Goal: Task Accomplishment & Management: Use online tool/utility

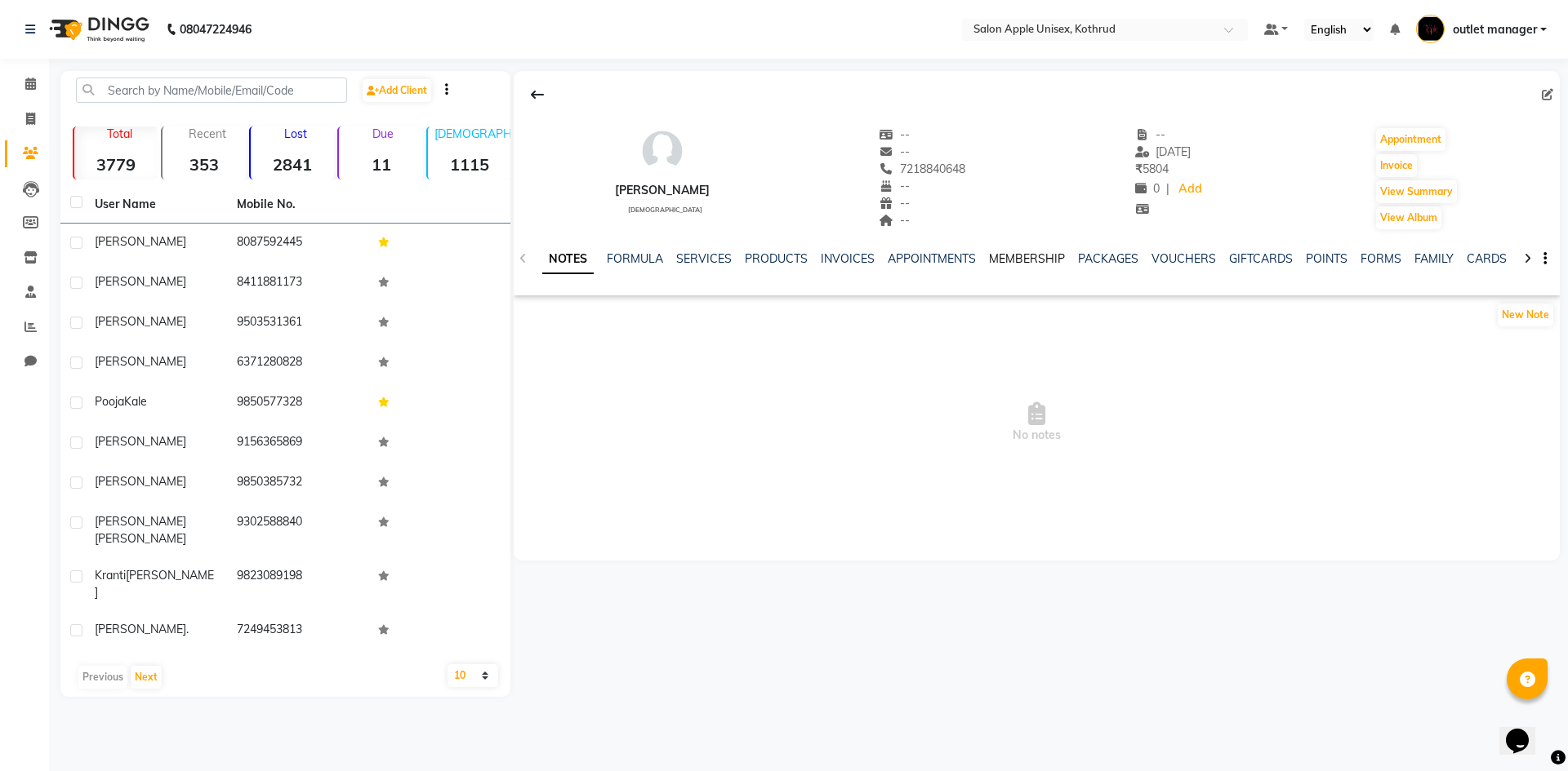
click at [1019, 257] on link "MEMBERSHIP" at bounding box center [1026, 259] width 76 height 15
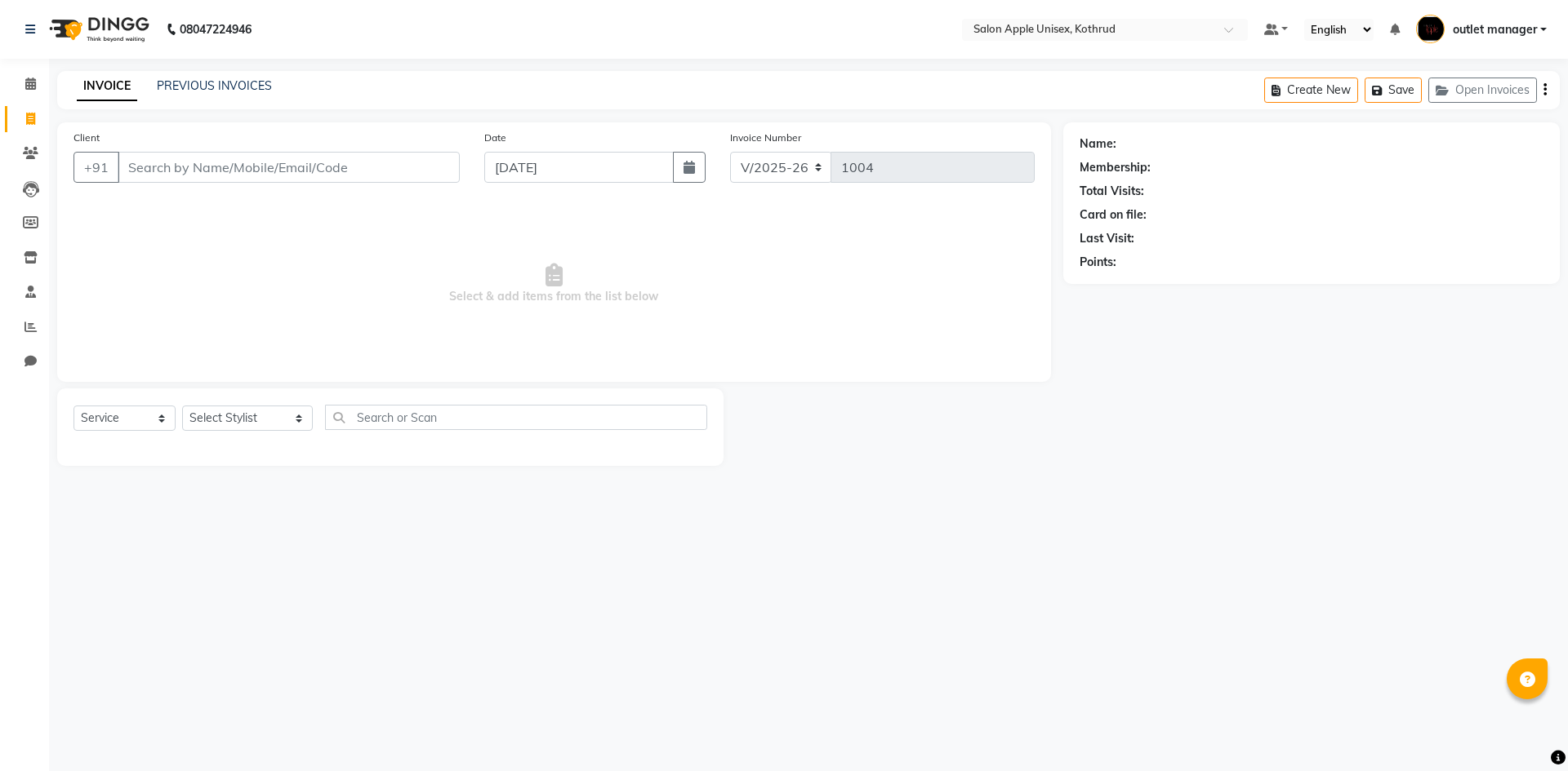
select select "139"
select select "service"
click at [218, 413] on select "Select Stylist [PERSON_NAME] [PERSON_NAME] [PERSON_NAME] outlet manager [PERSON…" at bounding box center [247, 418] width 131 height 26
select select "76424"
click at [182, 405] on select "Select Stylist [PERSON_NAME] [PERSON_NAME] [PERSON_NAME] outlet manager [PERSON…" at bounding box center [247, 418] width 131 height 26
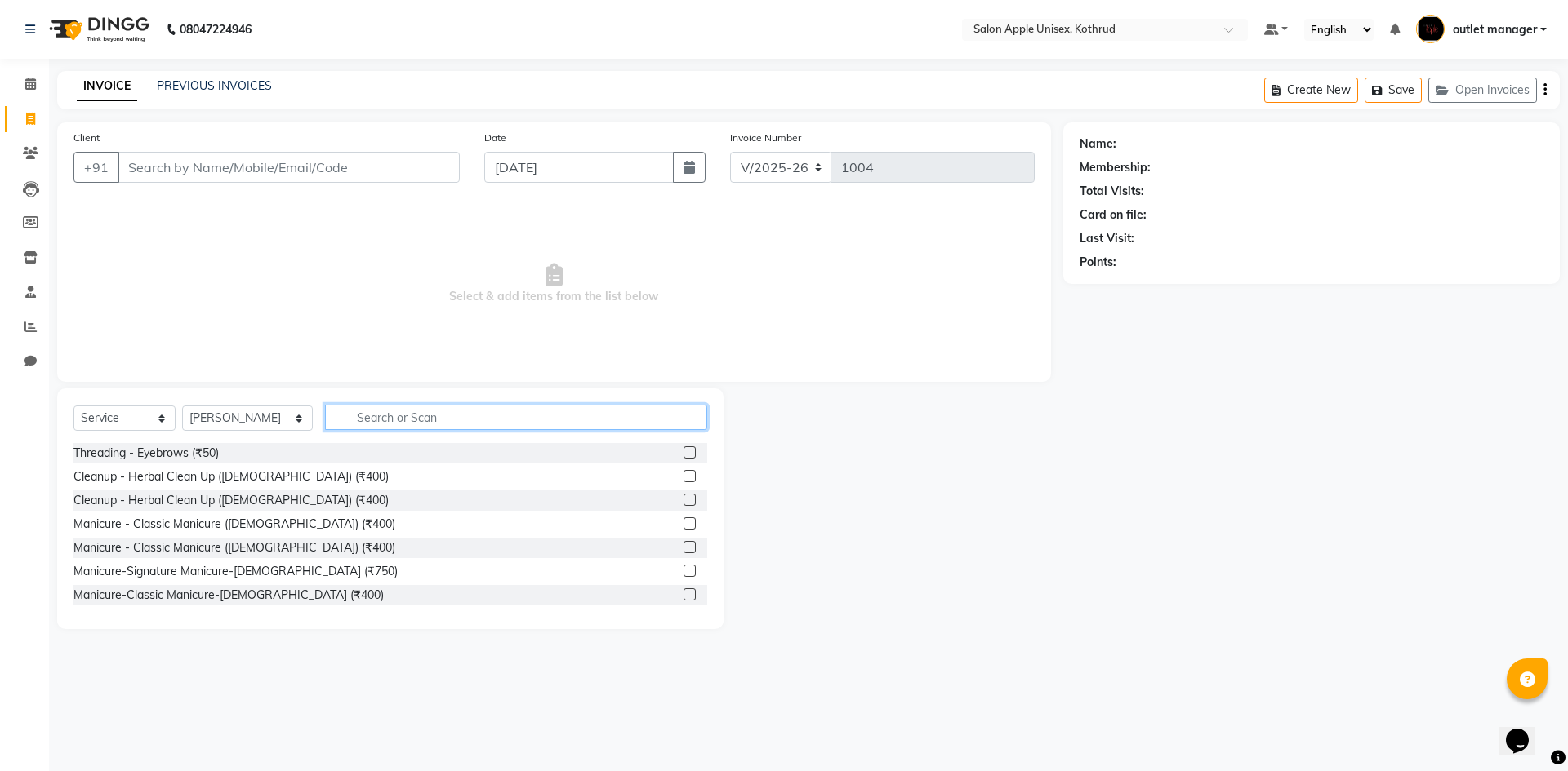
click at [346, 415] on input "text" at bounding box center [516, 417] width 383 height 26
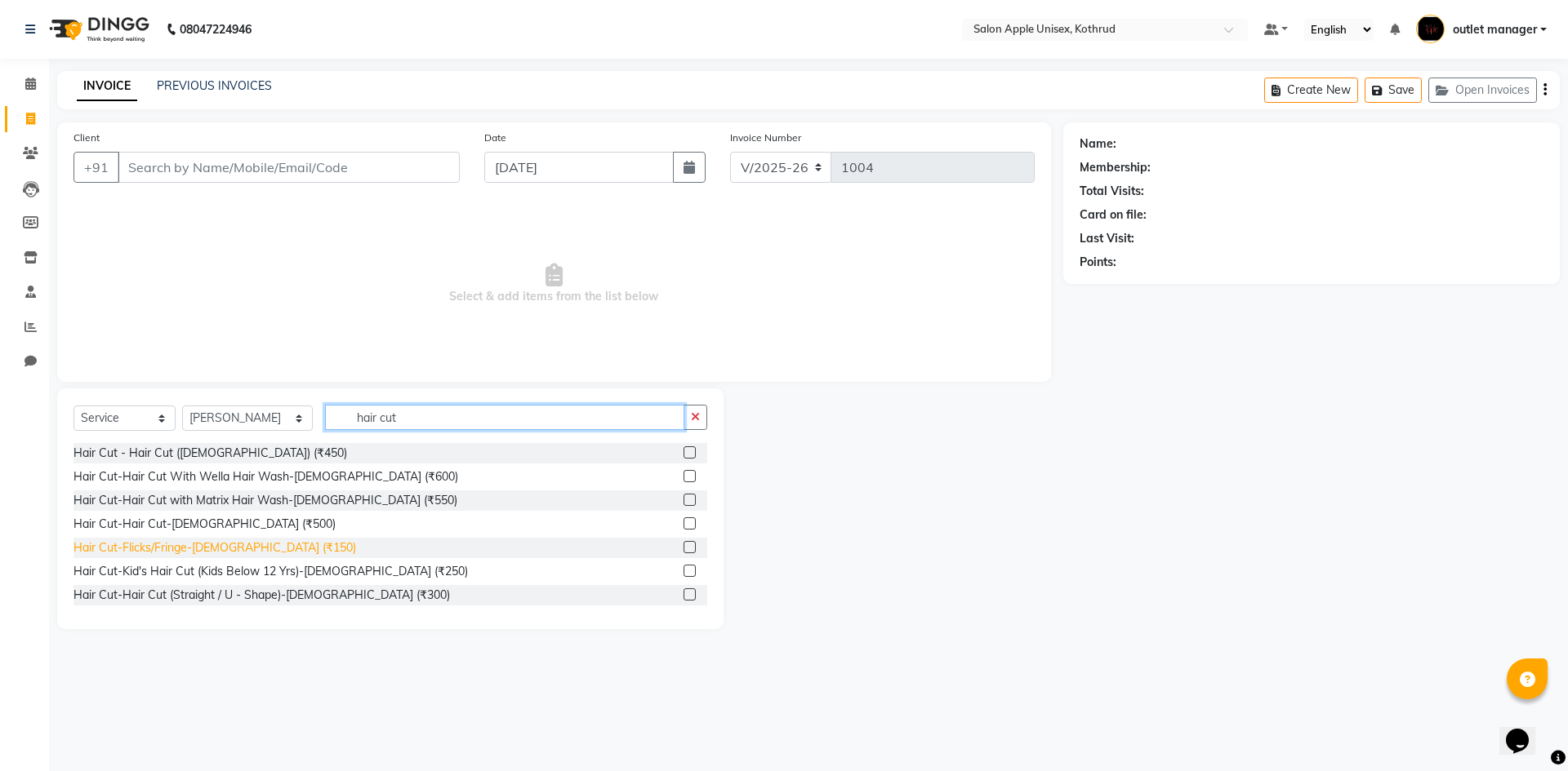
scroll to position [348, 0]
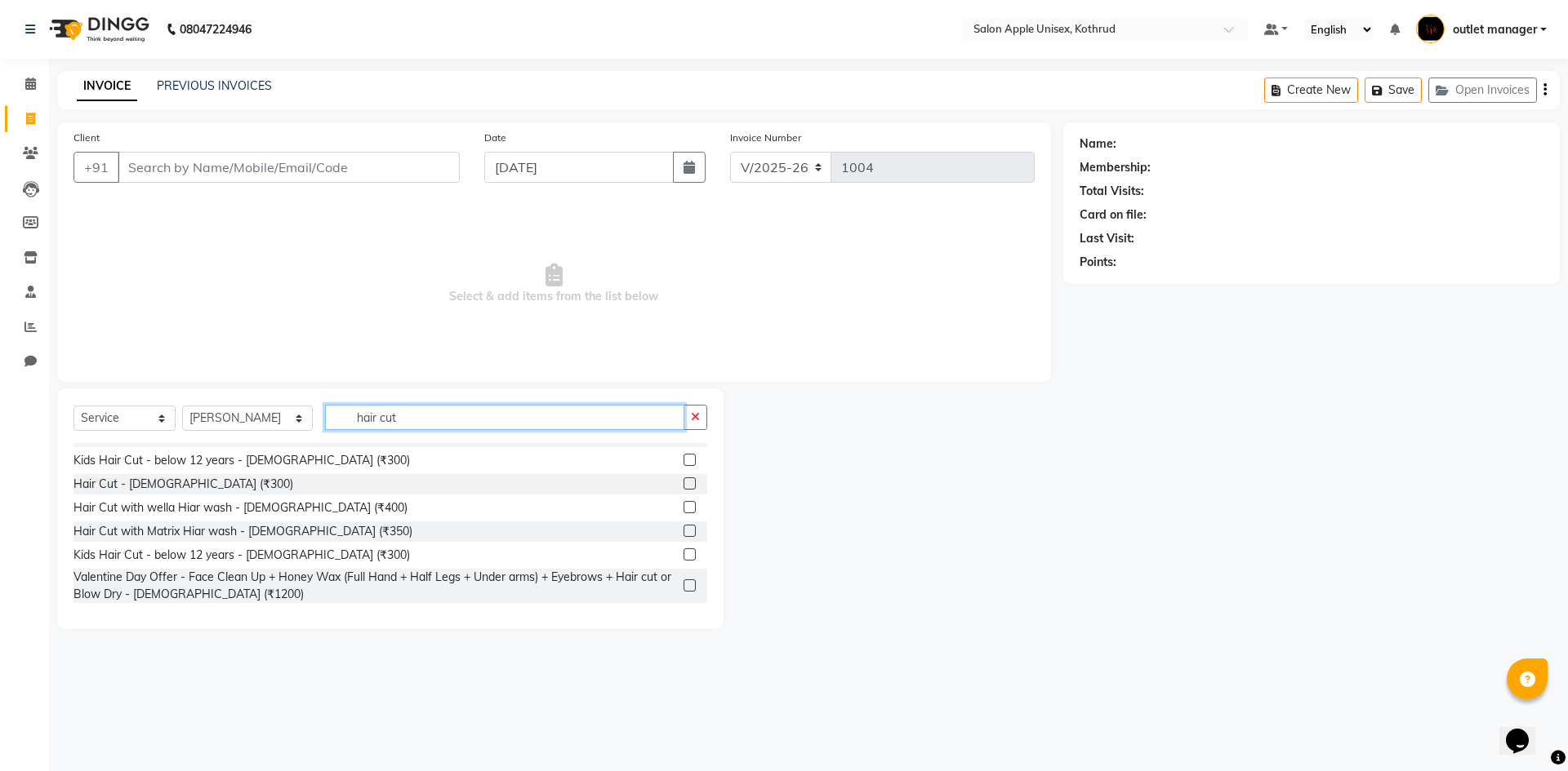
type input "hair cut"
click at [684, 484] on label at bounding box center [690, 484] width 12 height 12
click at [684, 484] on input "checkbox" at bounding box center [689, 485] width 11 height 11
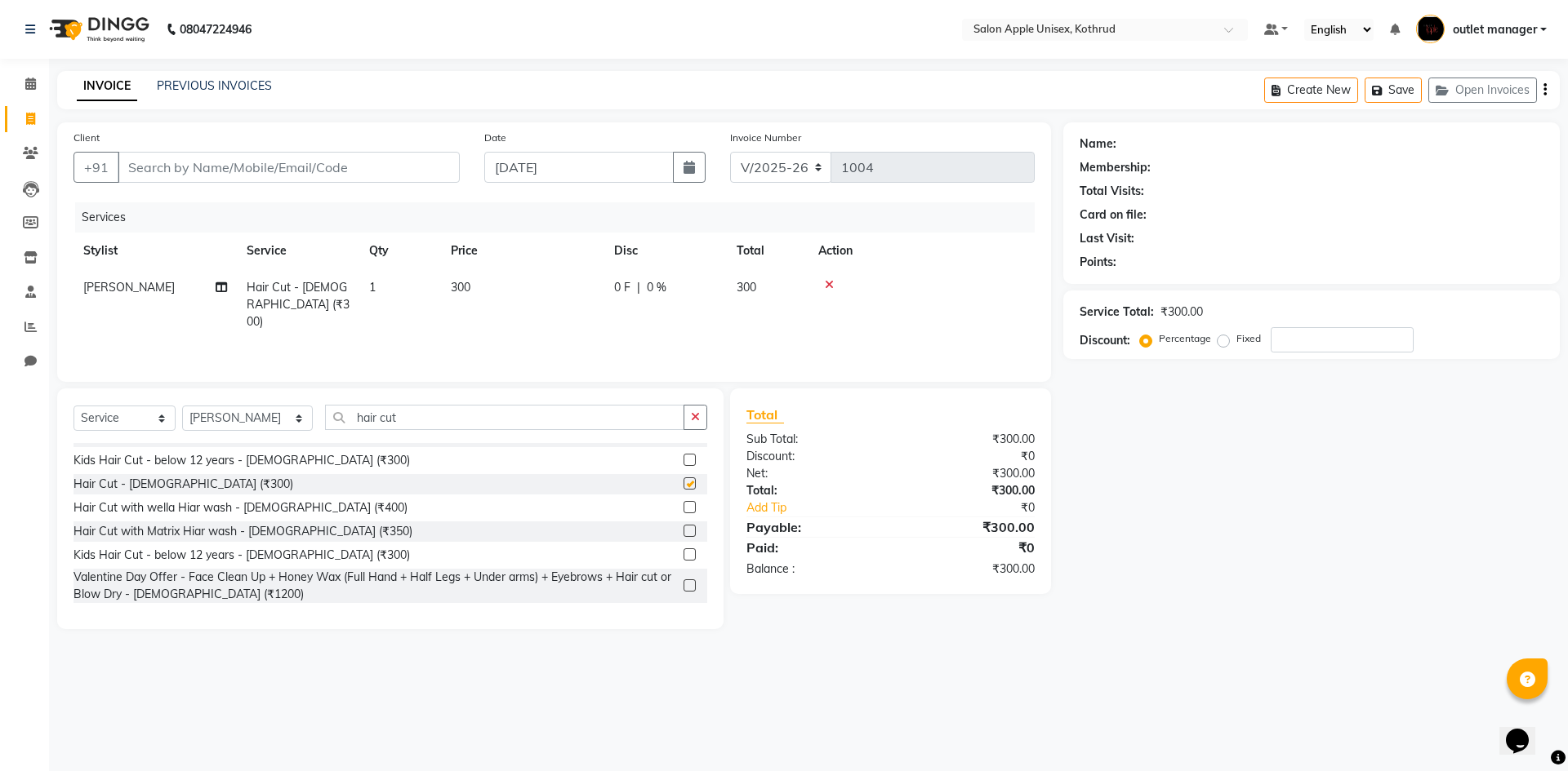
checkbox input "false"
drag, startPoint x: 427, startPoint y: 410, endPoint x: 201, endPoint y: 412, distance: 226.0
click at [210, 412] on div "Select Service Product Membership Package Voucher Prepaid Gift Card Select Styl…" at bounding box center [390, 423] width 633 height 38
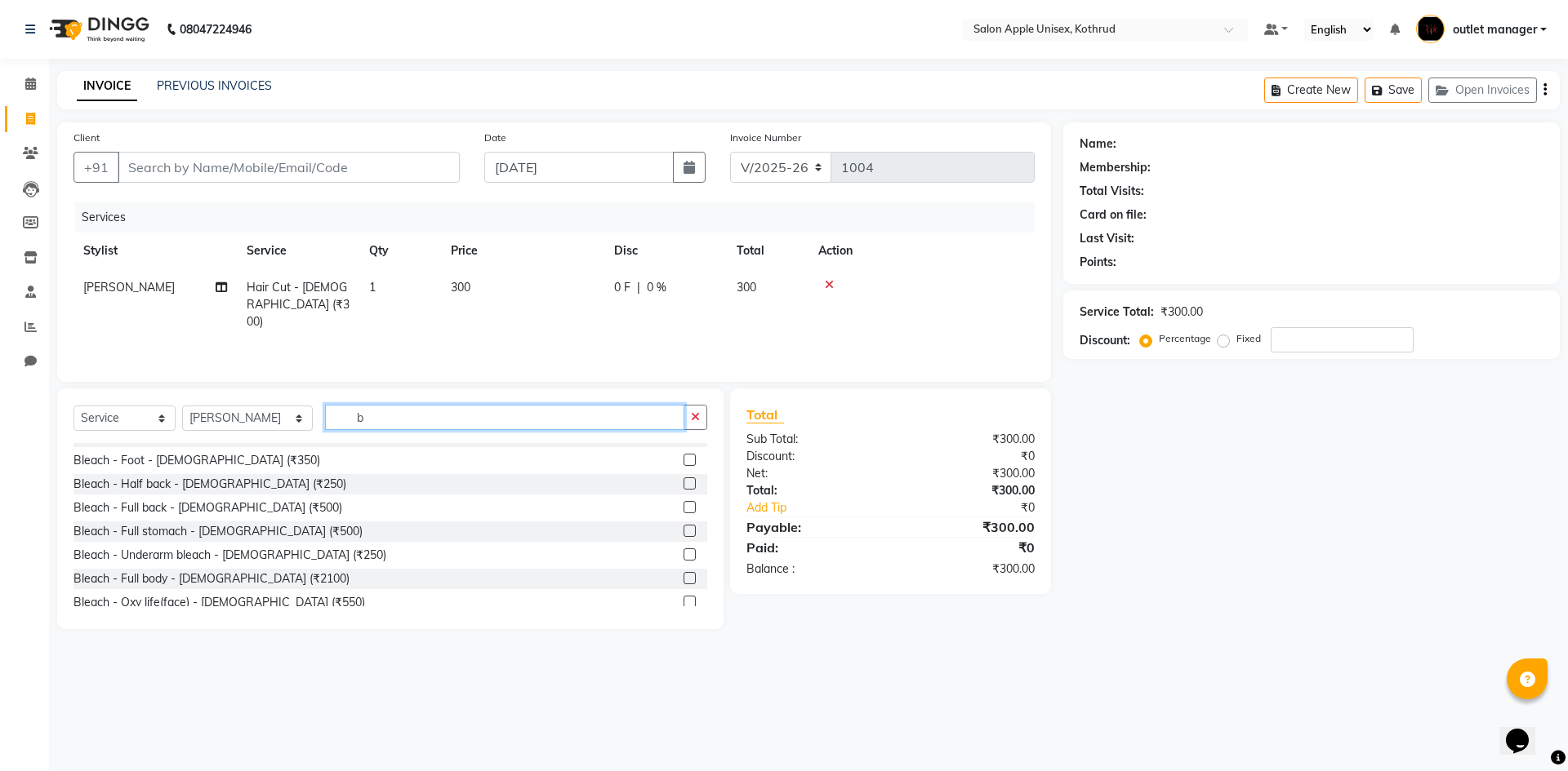
scroll to position [0, 0]
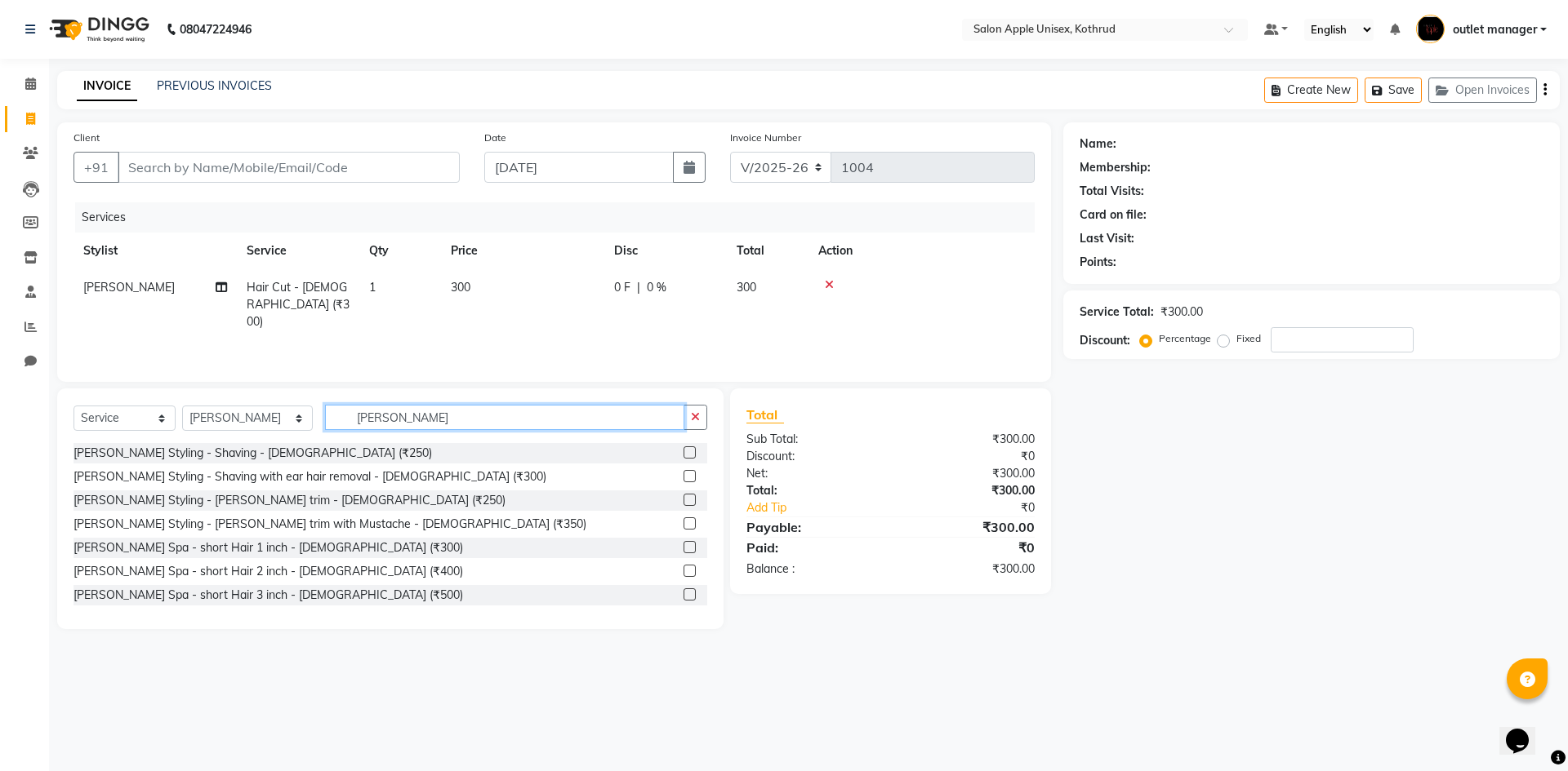
type input "[PERSON_NAME]"
click at [684, 457] on label at bounding box center [690, 453] width 12 height 12
click at [684, 457] on input "checkbox" at bounding box center [689, 453] width 11 height 11
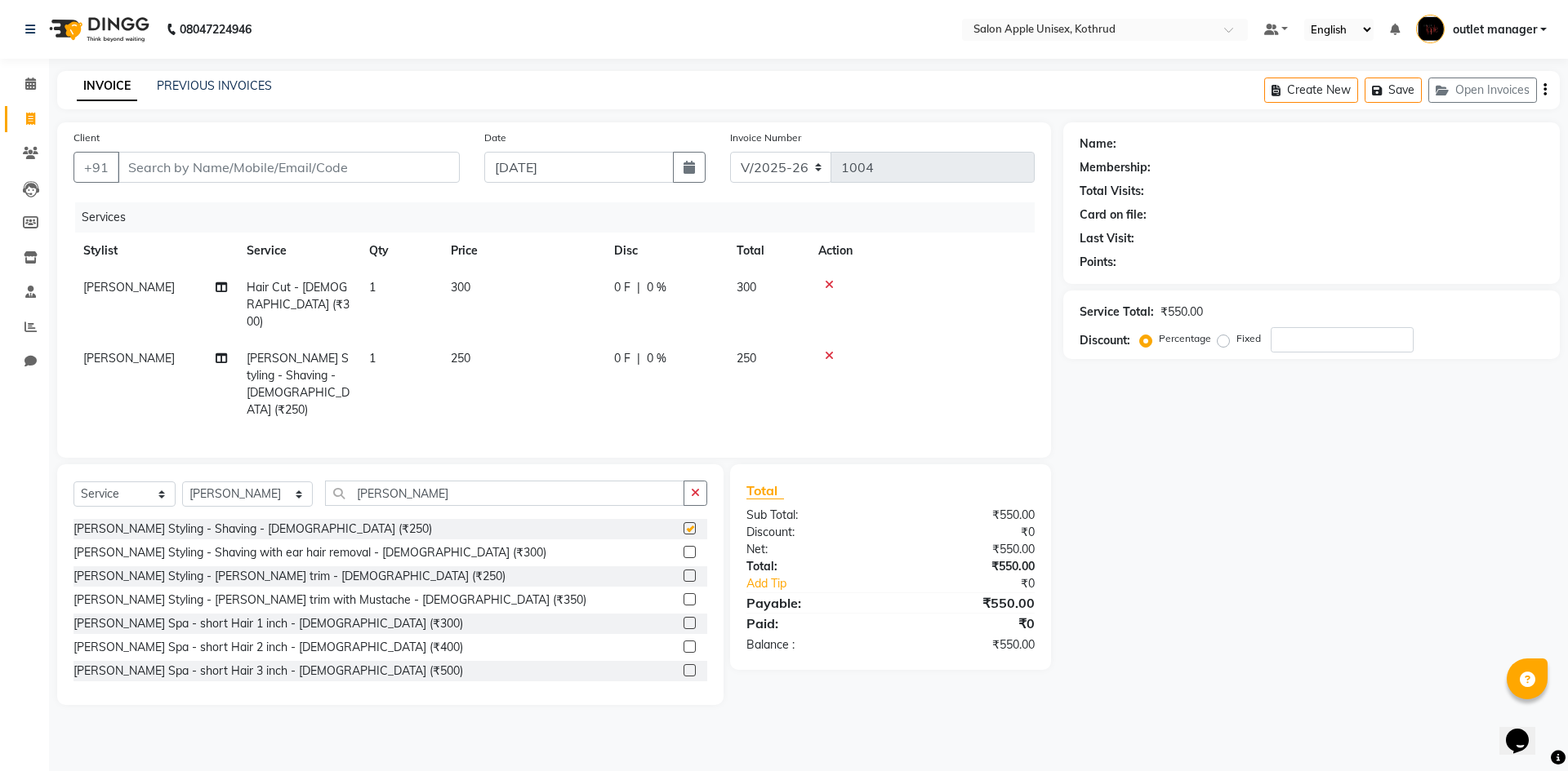
checkbox input "false"
drag, startPoint x: 391, startPoint y: 451, endPoint x: 164, endPoint y: 449, distance: 227.0
click at [170, 480] on div "Select Service Product Membership Package Voucher Prepaid Gift Card Select Styl…" at bounding box center [390, 499] width 633 height 38
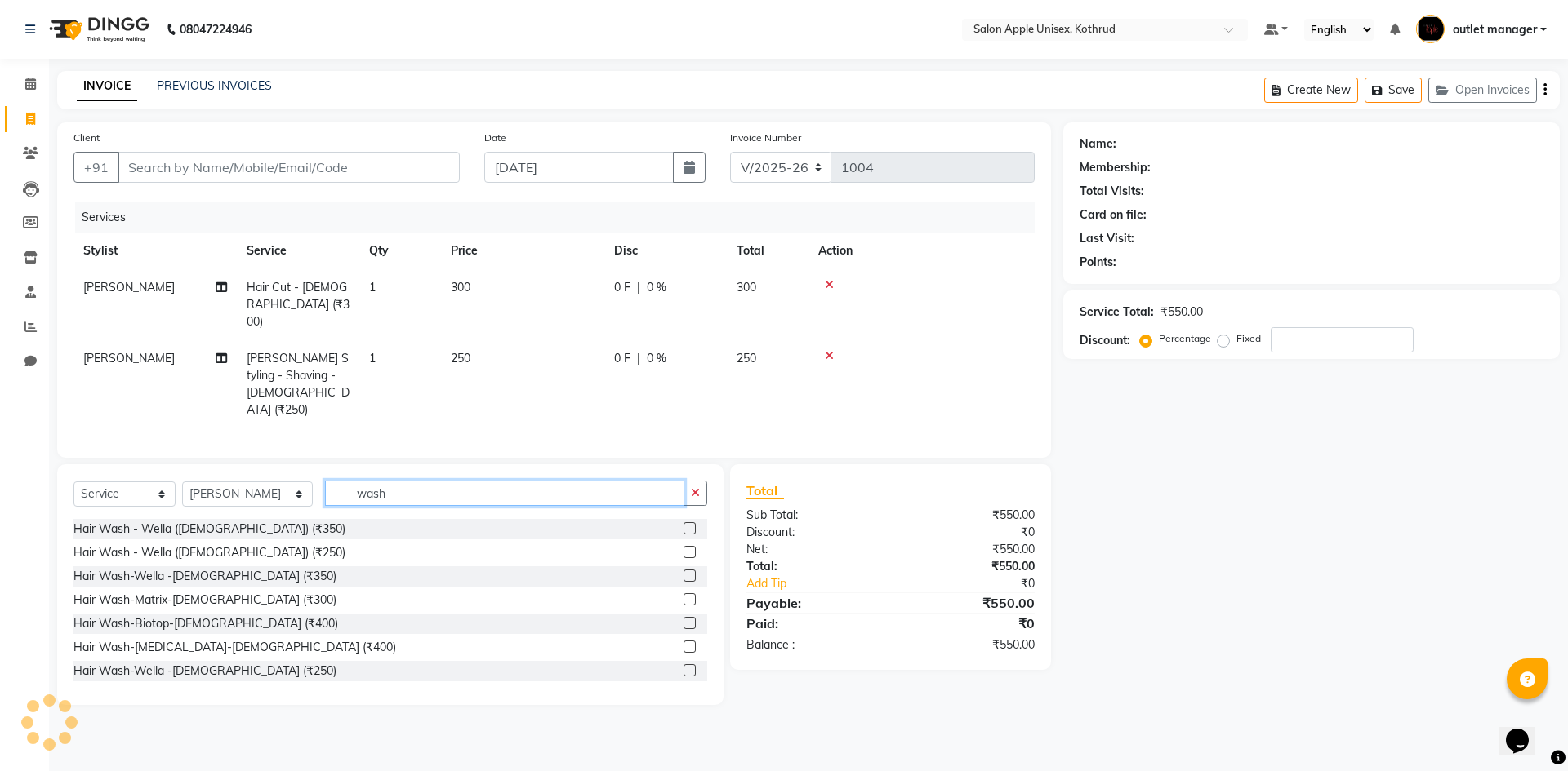
type input "wash"
click at [195, 172] on input "Client" at bounding box center [288, 167] width 342 height 31
type input "a"
type input "0"
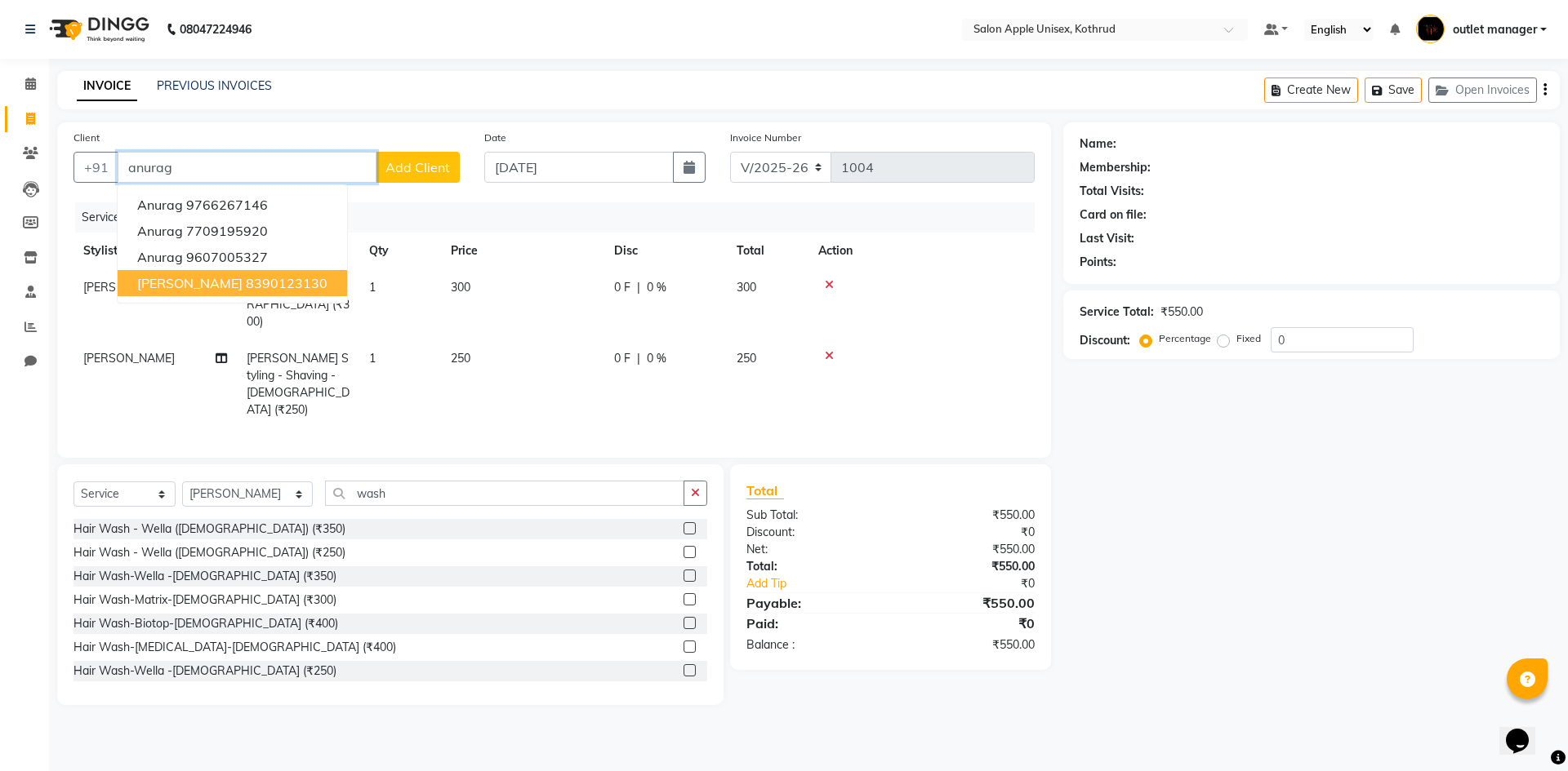
click at [266, 281] on ngb-highlight "8390123130" at bounding box center [286, 283] width 81 height 16
type input "8390123130"
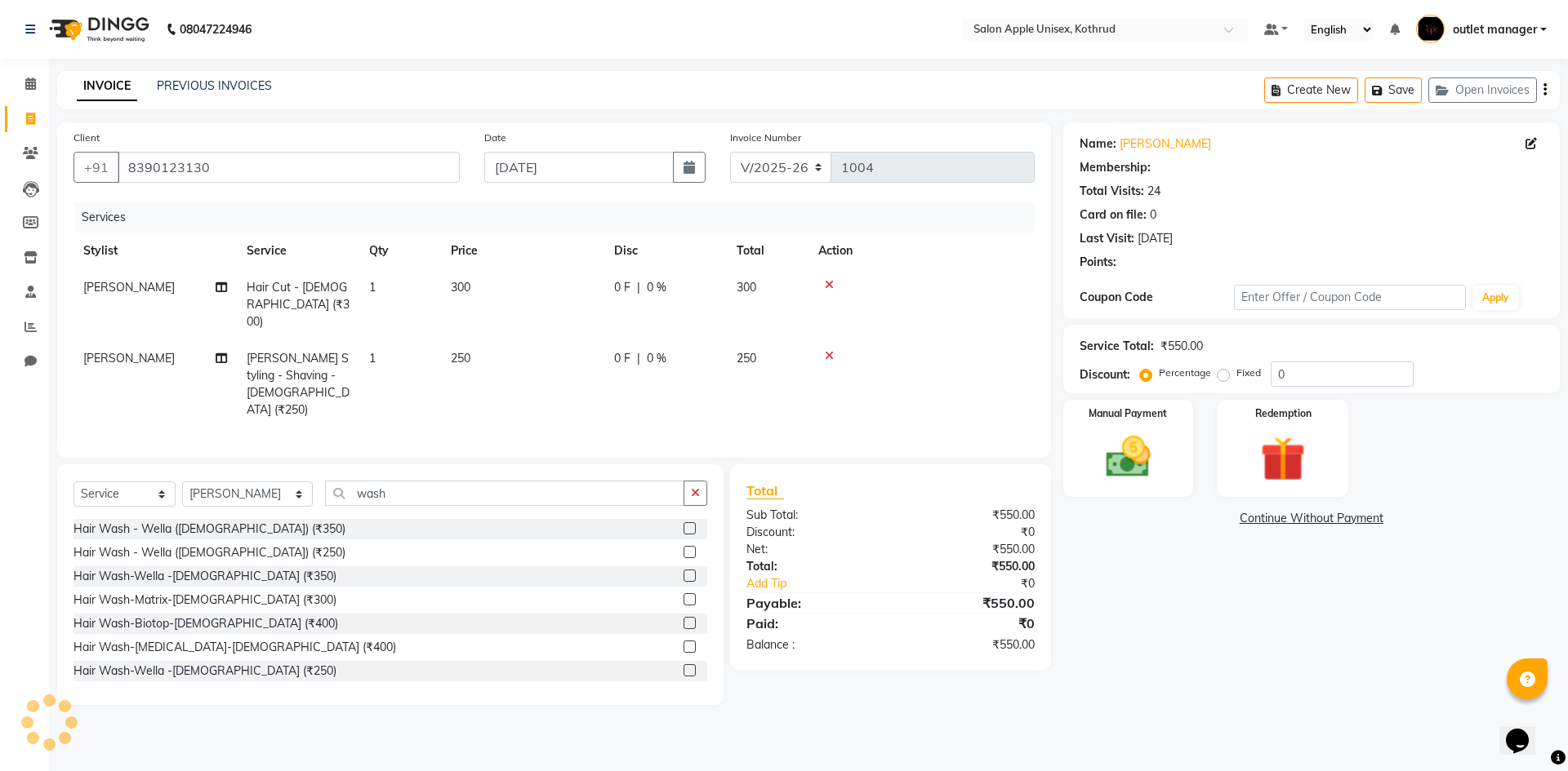
select select "1: Object"
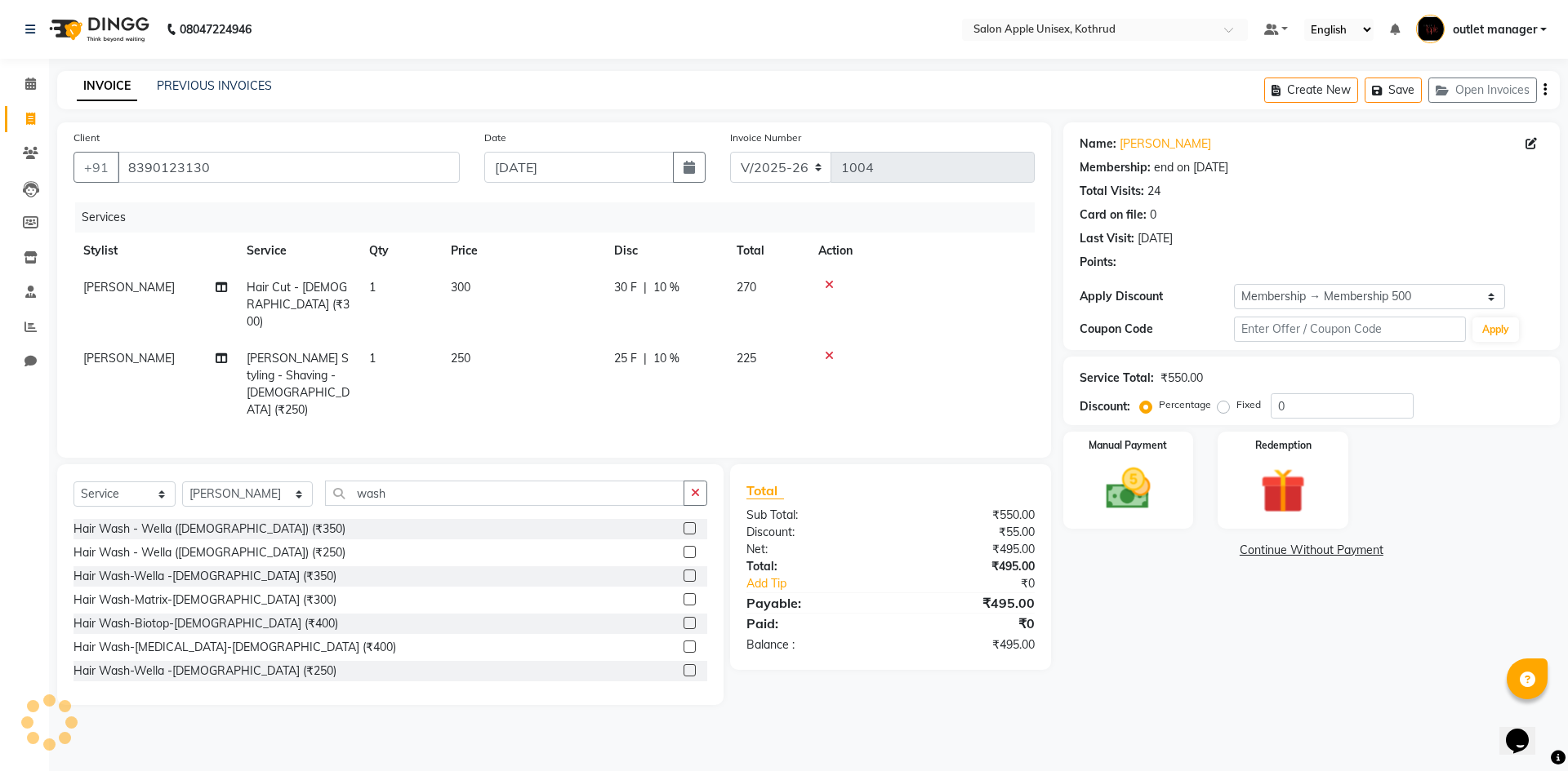
type input "10"
click at [684, 664] on label at bounding box center [690, 670] width 12 height 12
click at [684, 666] on input "checkbox" at bounding box center [689, 671] width 11 height 11
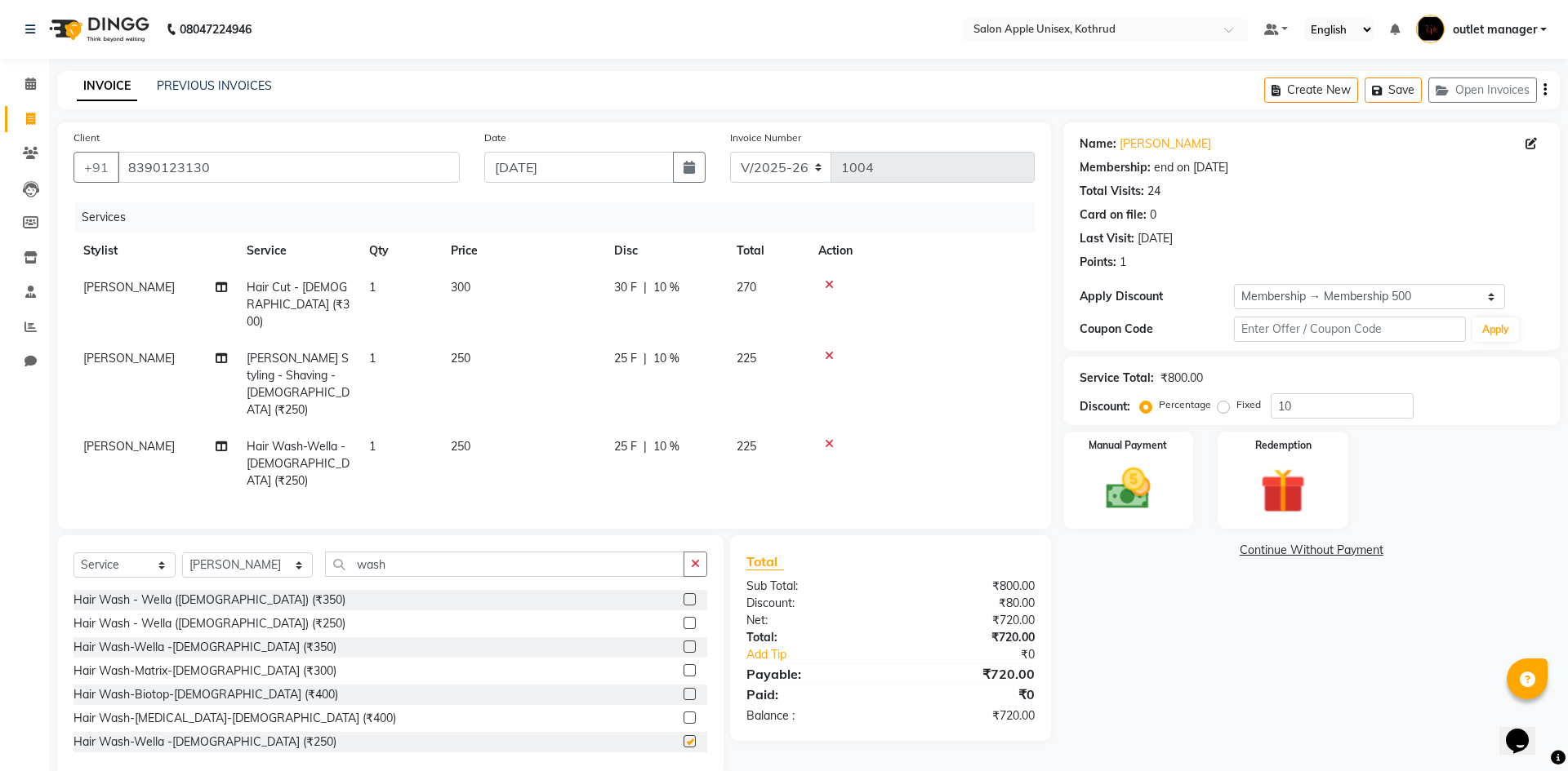
checkbox input "false"
click at [1308, 404] on input "10" at bounding box center [1342, 405] width 143 height 26
type input "1"
click at [658, 283] on span "0 %" at bounding box center [656, 287] width 19 height 17
select select "76424"
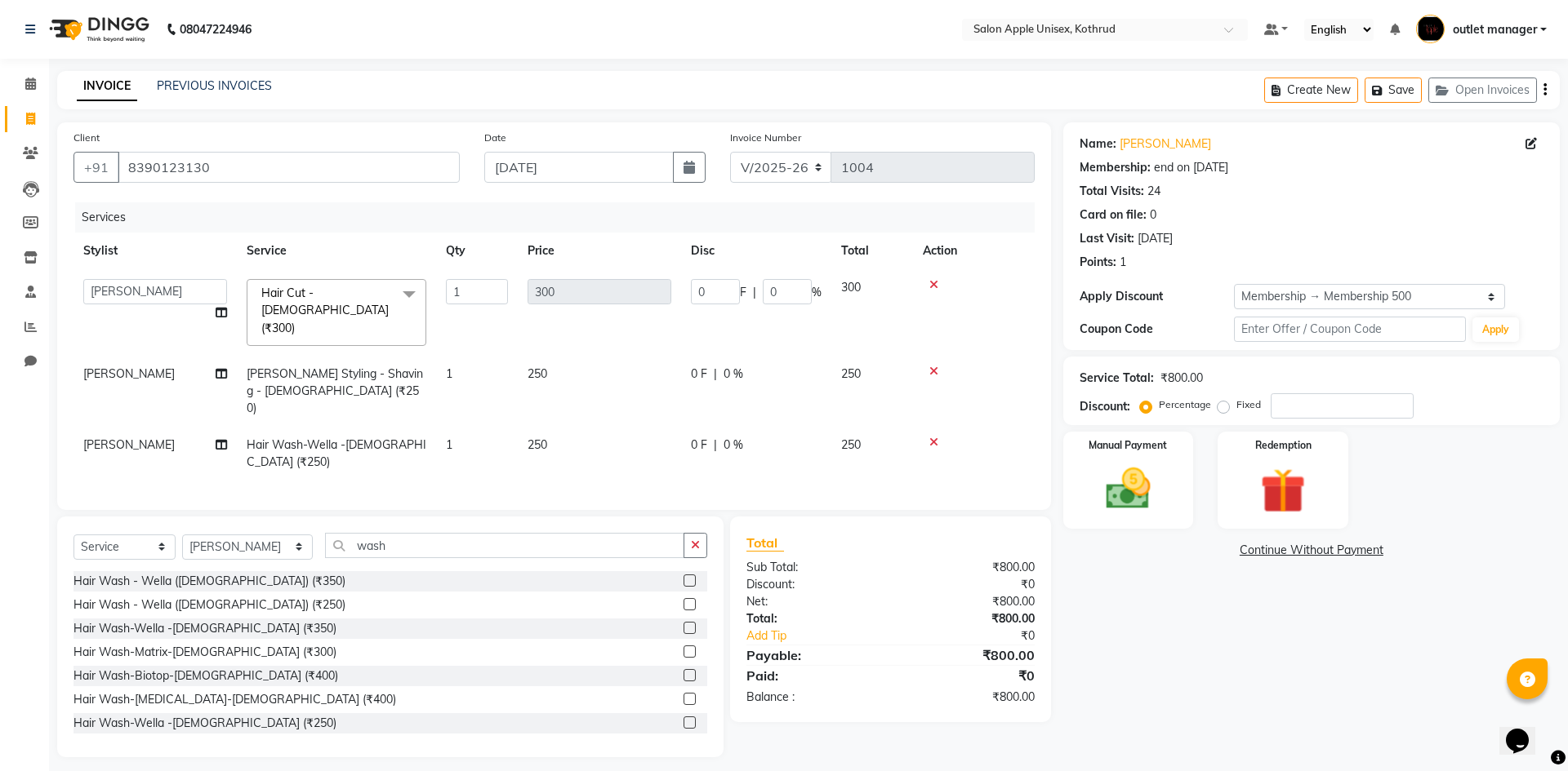
click at [727, 366] on span "0 %" at bounding box center [733, 374] width 19 height 17
select select "76424"
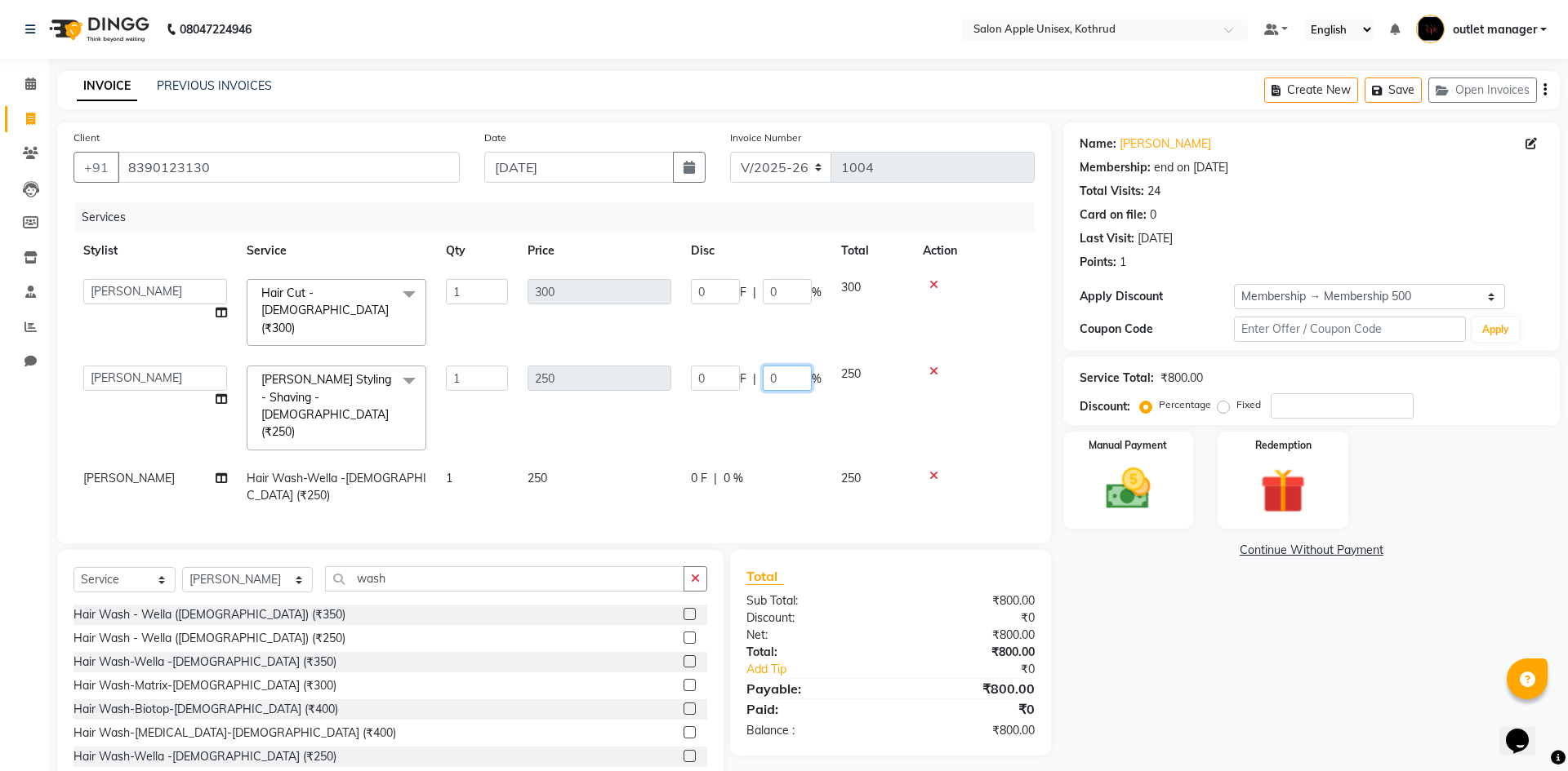
click at [792, 366] on input "0" at bounding box center [786, 378] width 49 height 26
click at [793, 254] on th "Disc" at bounding box center [756, 251] width 150 height 37
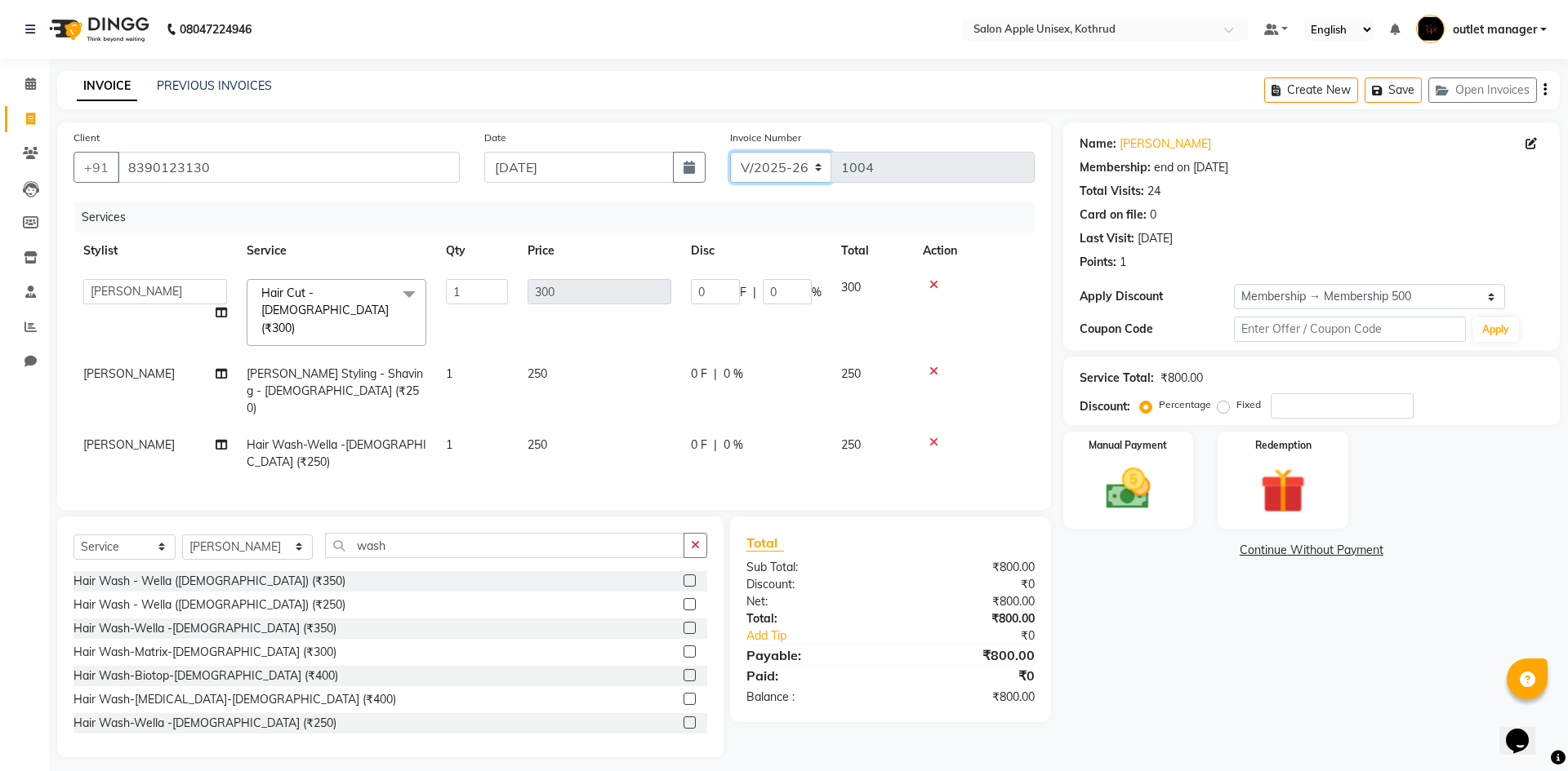
click at [787, 176] on select "V/2025 V/2025-26" at bounding box center [781, 167] width 102 height 31
click at [635, 215] on div "Services" at bounding box center [561, 217] width 972 height 30
click at [1341, 399] on input "number" at bounding box center [1342, 405] width 143 height 26
click at [1236, 406] on label "Fixed" at bounding box center [1248, 404] width 25 height 15
click at [1221, 406] on input "Fixed" at bounding box center [1226, 404] width 11 height 11
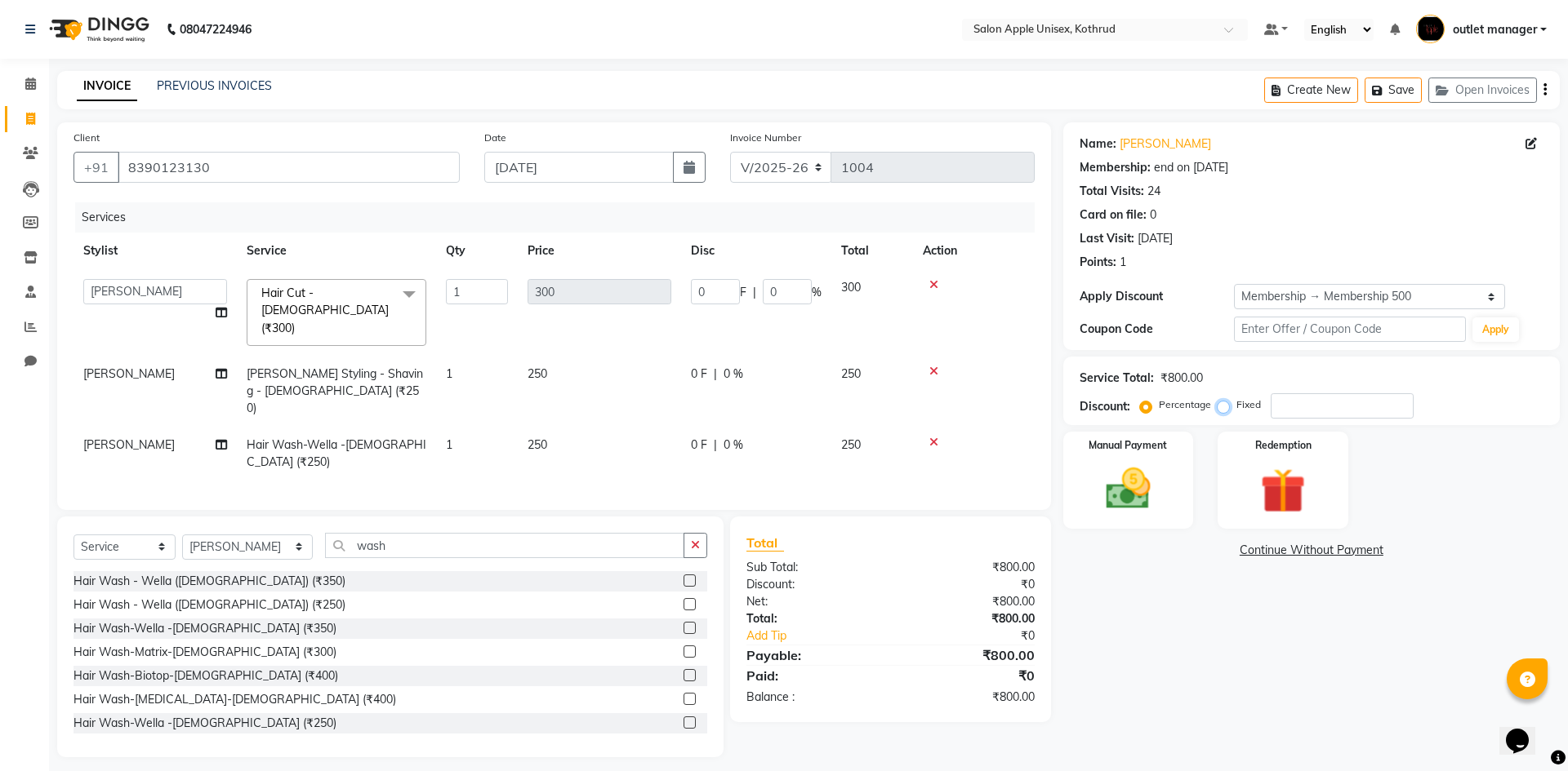
radio input "true"
click at [1324, 406] on input "number" at bounding box center [1342, 405] width 143 height 26
type input "2"
type input "0.75"
type input "0.25"
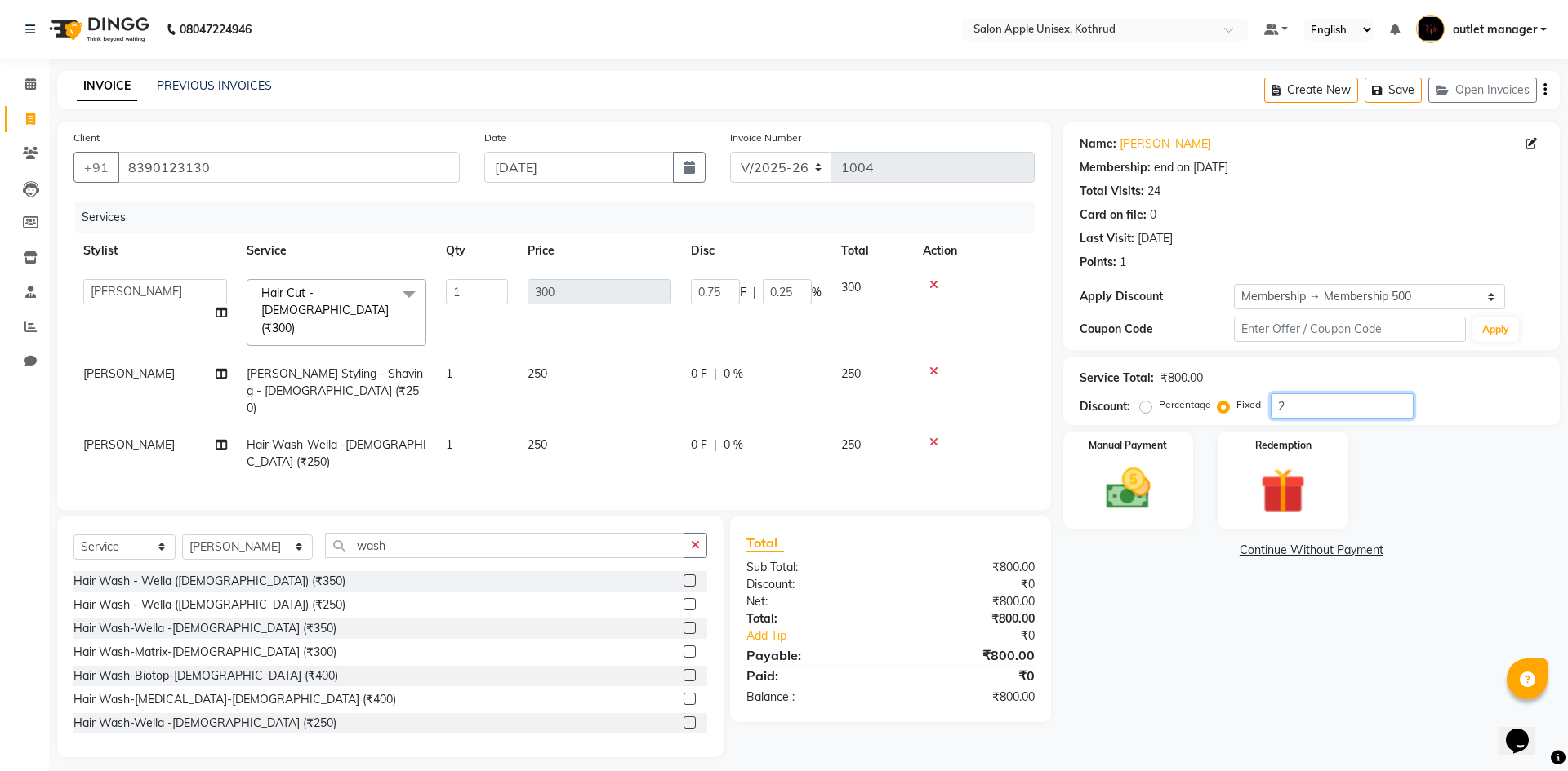
type input "25"
type input "9.38"
type input "3.13"
type input "250"
type input "93.75"
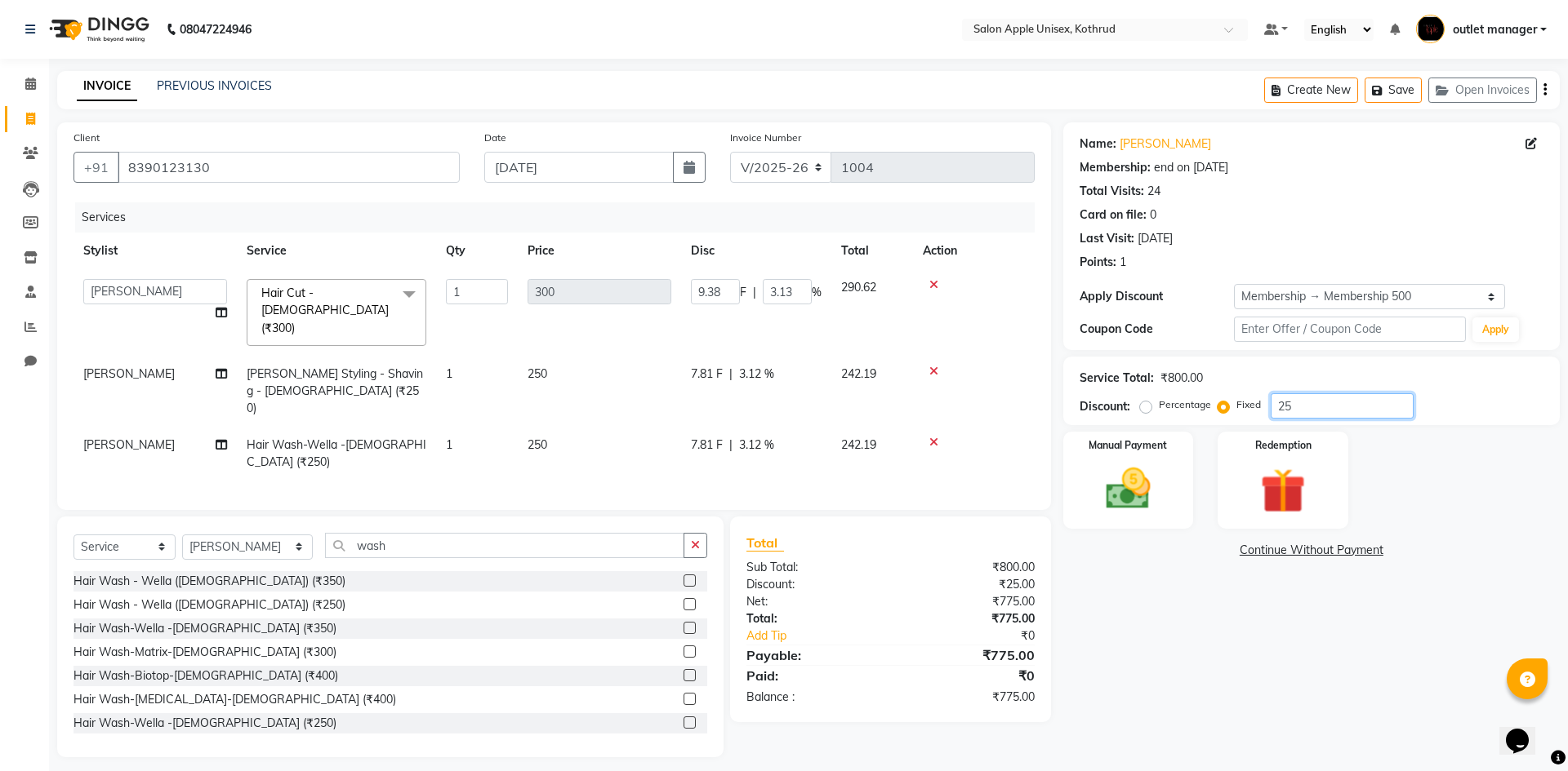
type input "31.25"
type input "250"
drag, startPoint x: 1114, startPoint y: 485, endPoint x: 1125, endPoint y: 495, distance: 14.9
click at [1115, 484] on img at bounding box center [1128, 488] width 76 height 54
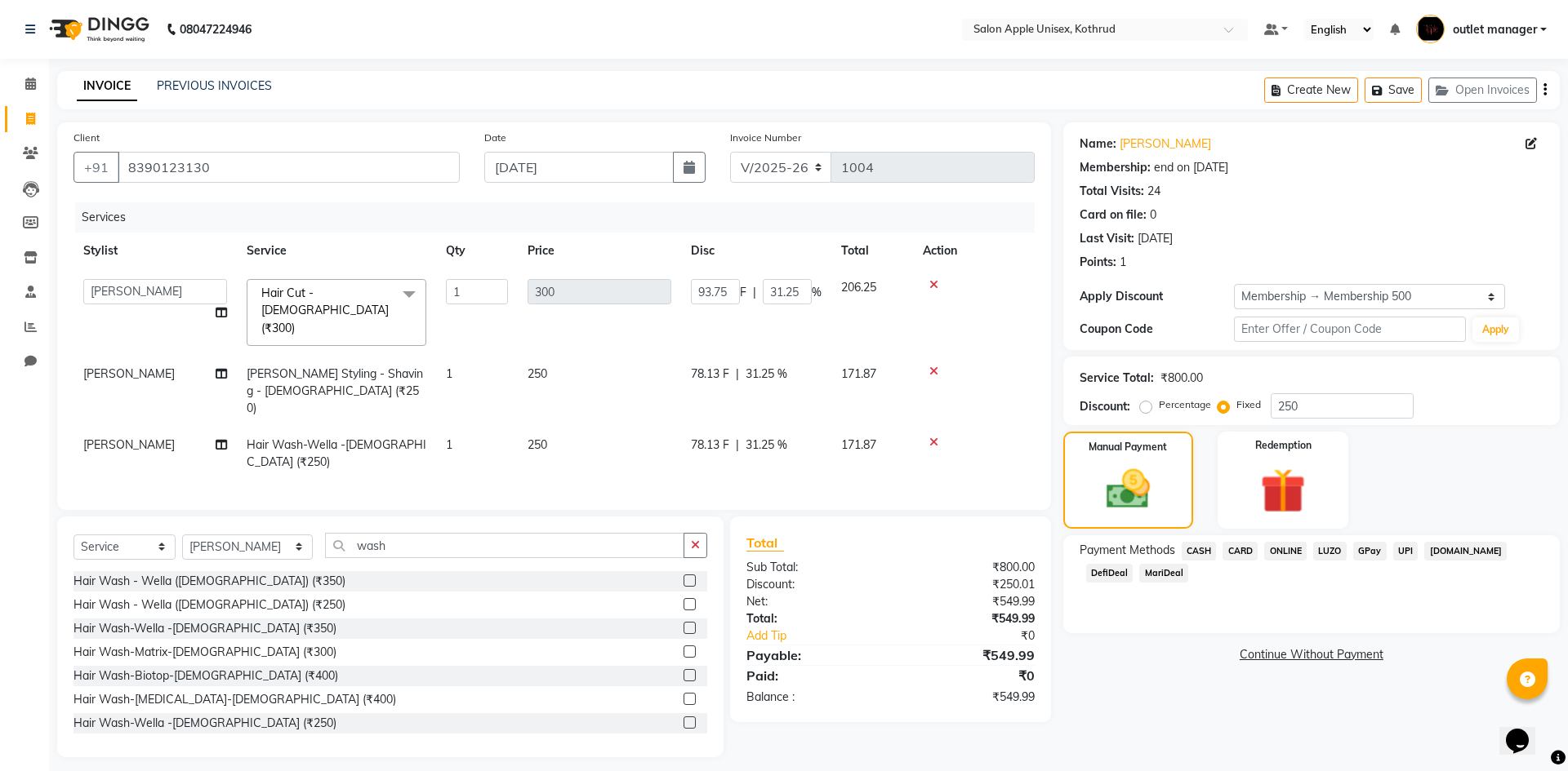
click at [1293, 553] on span "ONLINE" at bounding box center [1285, 551] width 42 height 19
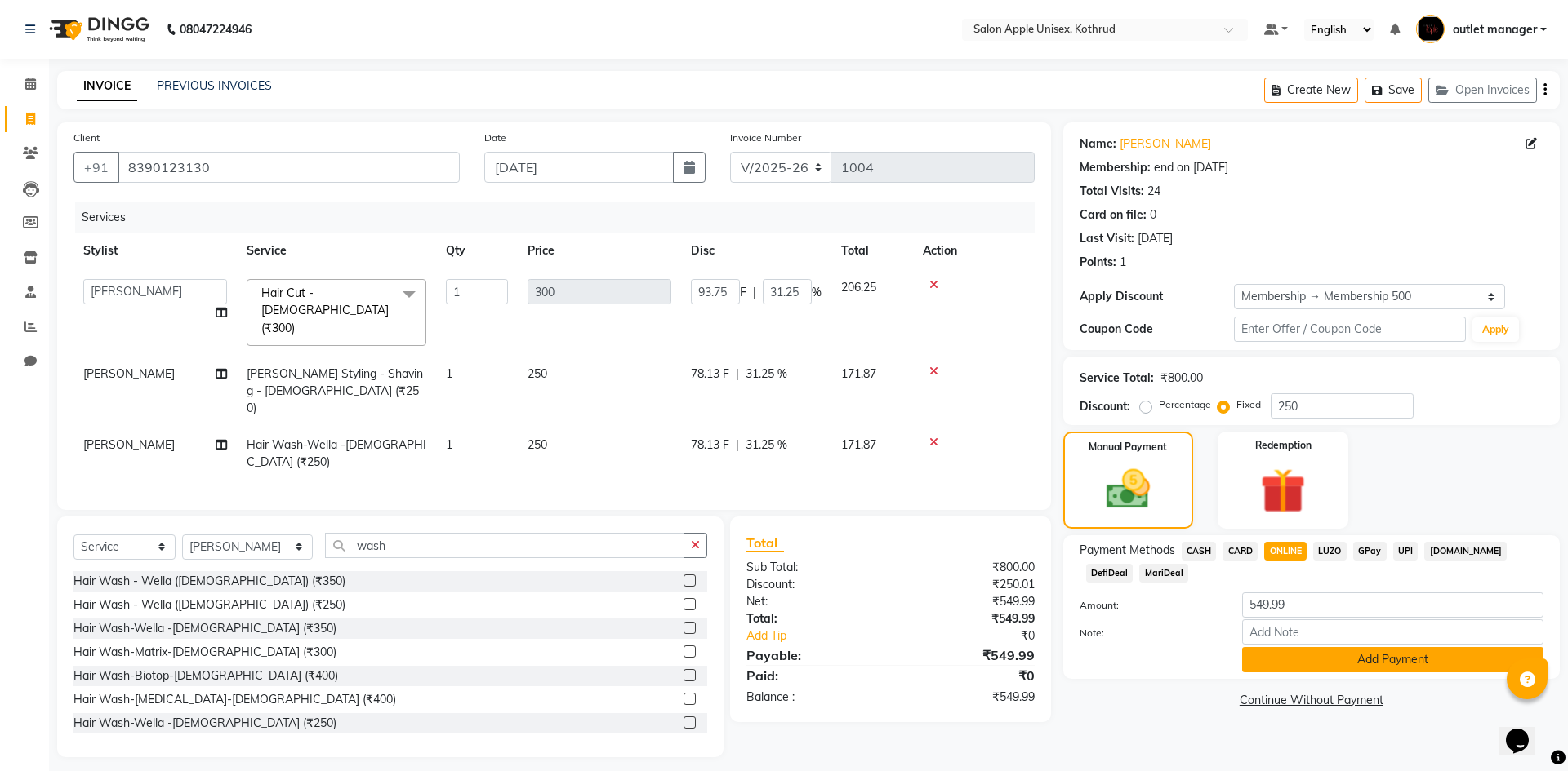
click at [1330, 655] on button "Add Payment" at bounding box center [1392, 660] width 301 height 26
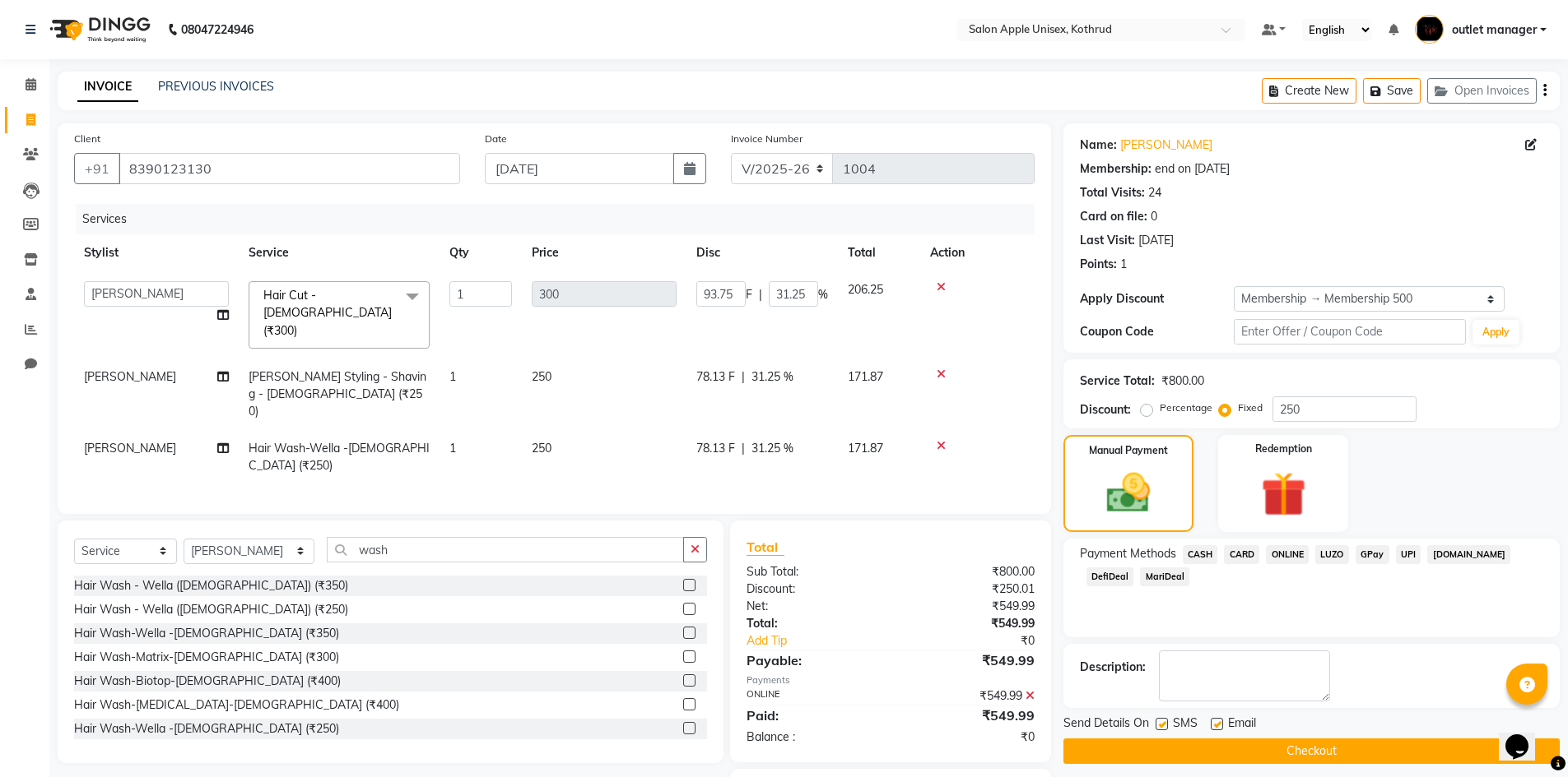
click at [1323, 751] on button "Checkout" at bounding box center [1311, 751] width 496 height 26
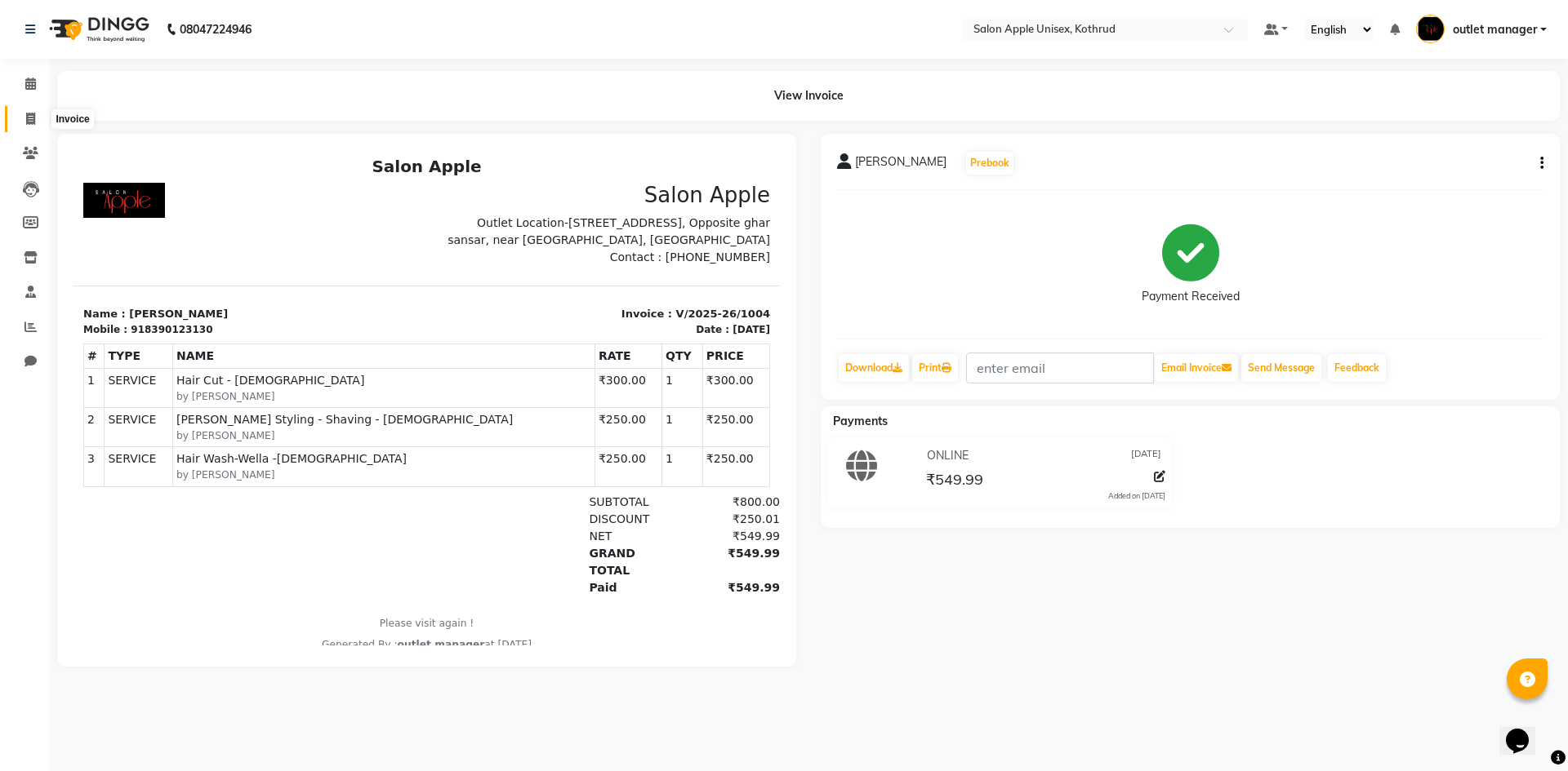
drag, startPoint x: 36, startPoint y: 121, endPoint x: 27, endPoint y: 104, distance: 19.2
click at [36, 121] on span at bounding box center [30, 119] width 28 height 19
select select "service"
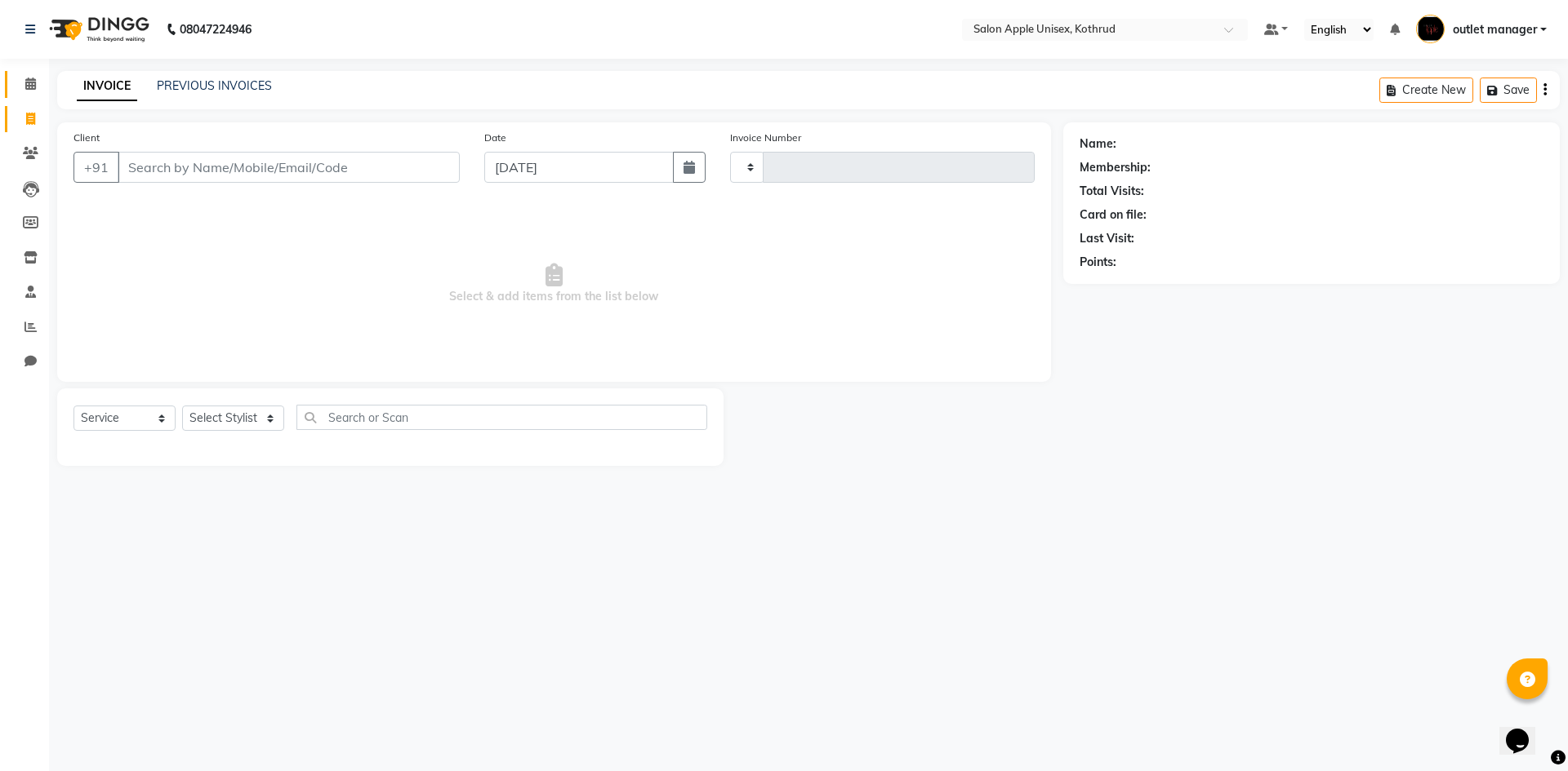
type input "1005"
select select "139"
click at [27, 83] on icon at bounding box center [31, 84] width 11 height 12
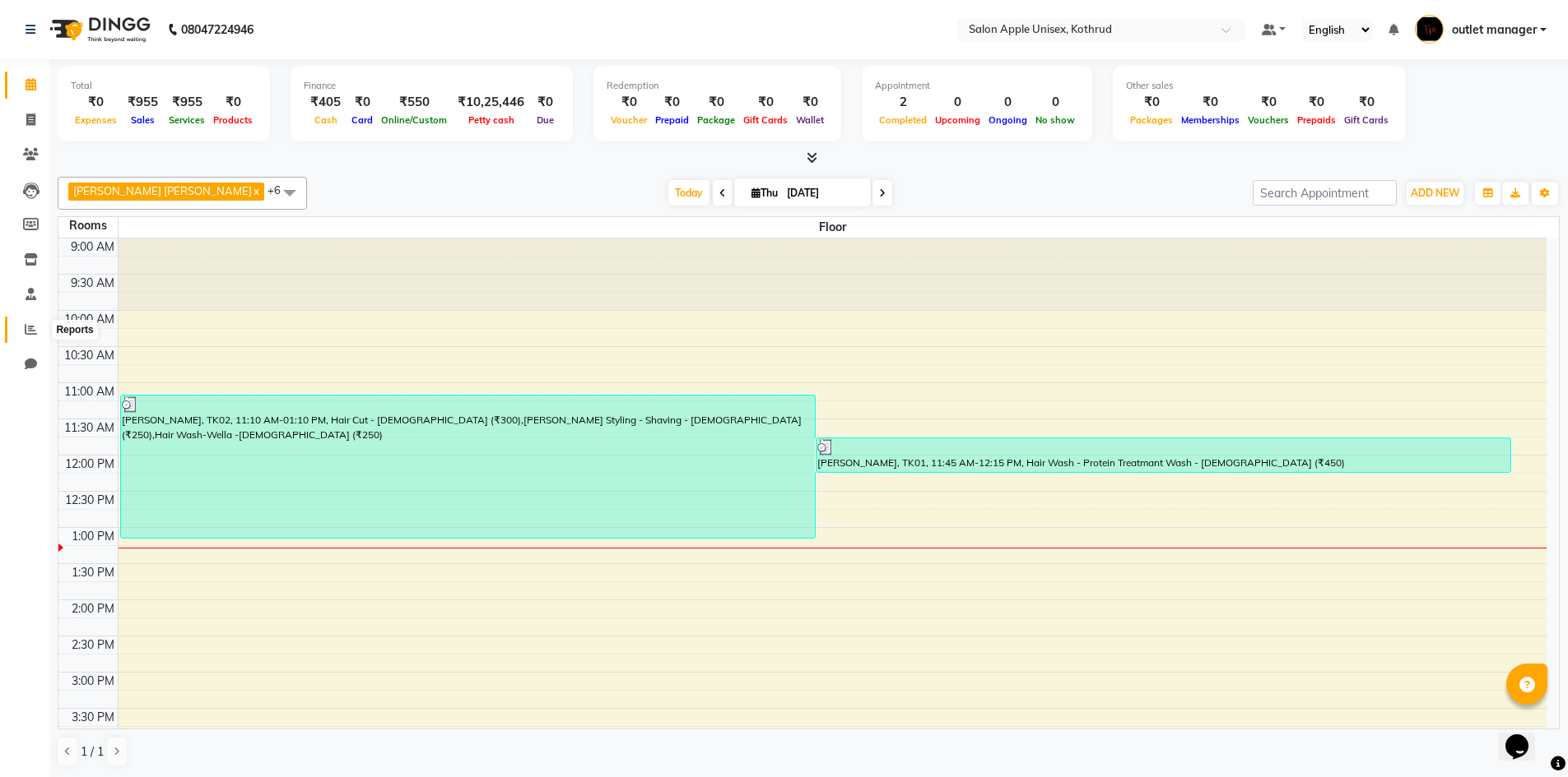
click at [33, 326] on icon at bounding box center [31, 329] width 12 height 12
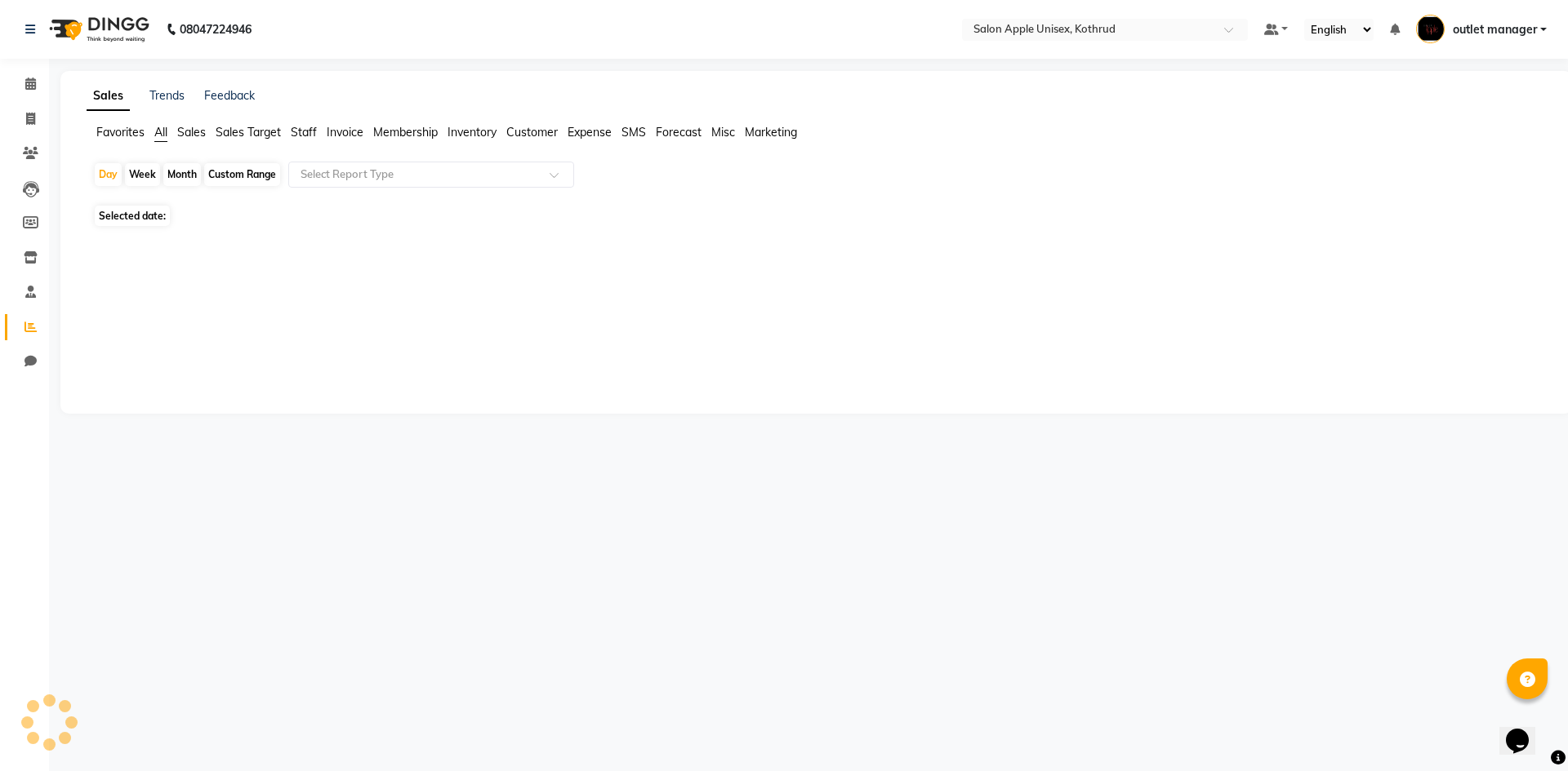
click at [139, 214] on span "Selected date:" at bounding box center [132, 215] width 75 height 20
select select "9"
select select "2025"
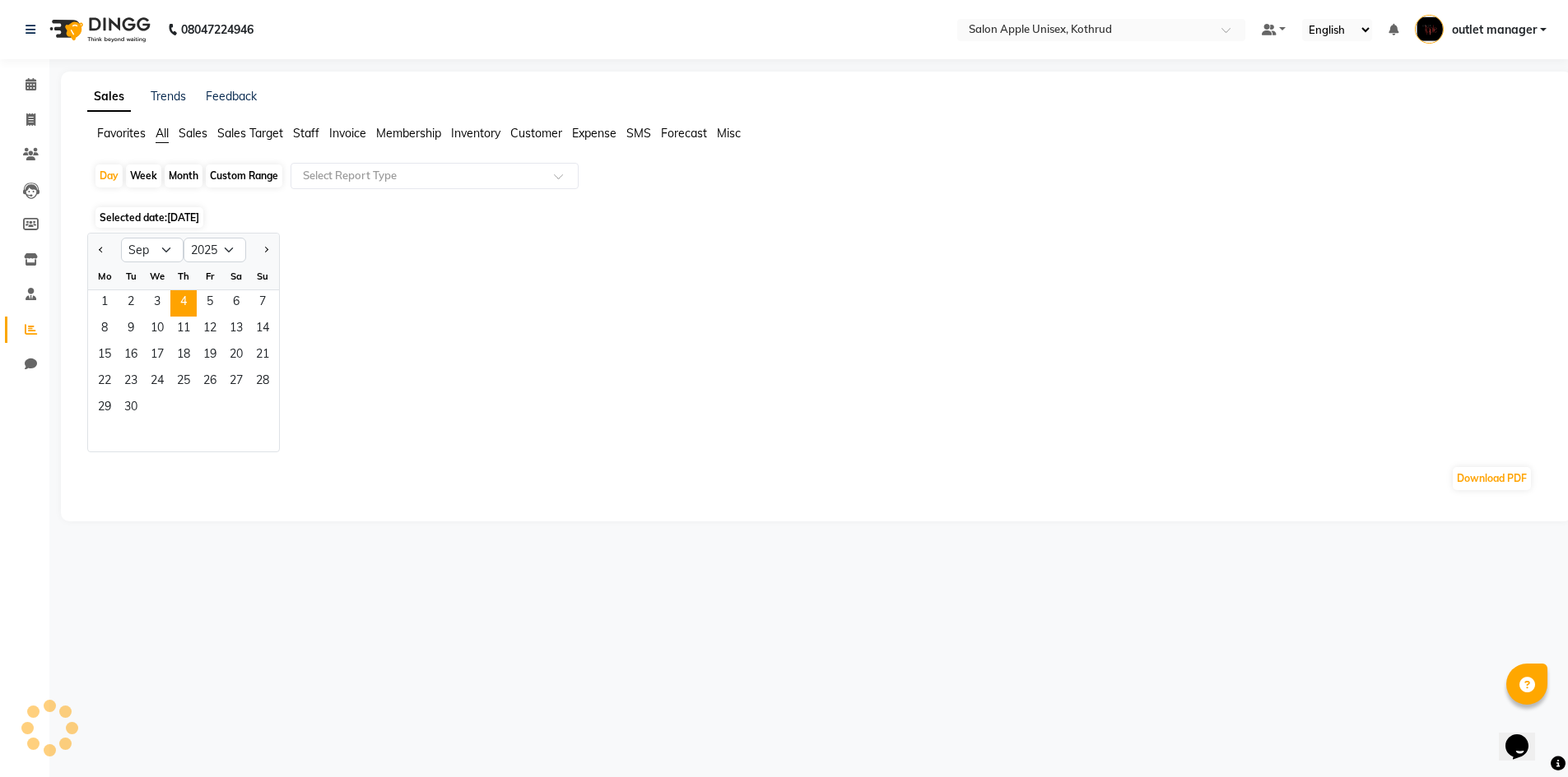
click at [227, 167] on div "Custom Range" at bounding box center [244, 176] width 77 height 23
select select "9"
select select "2025"
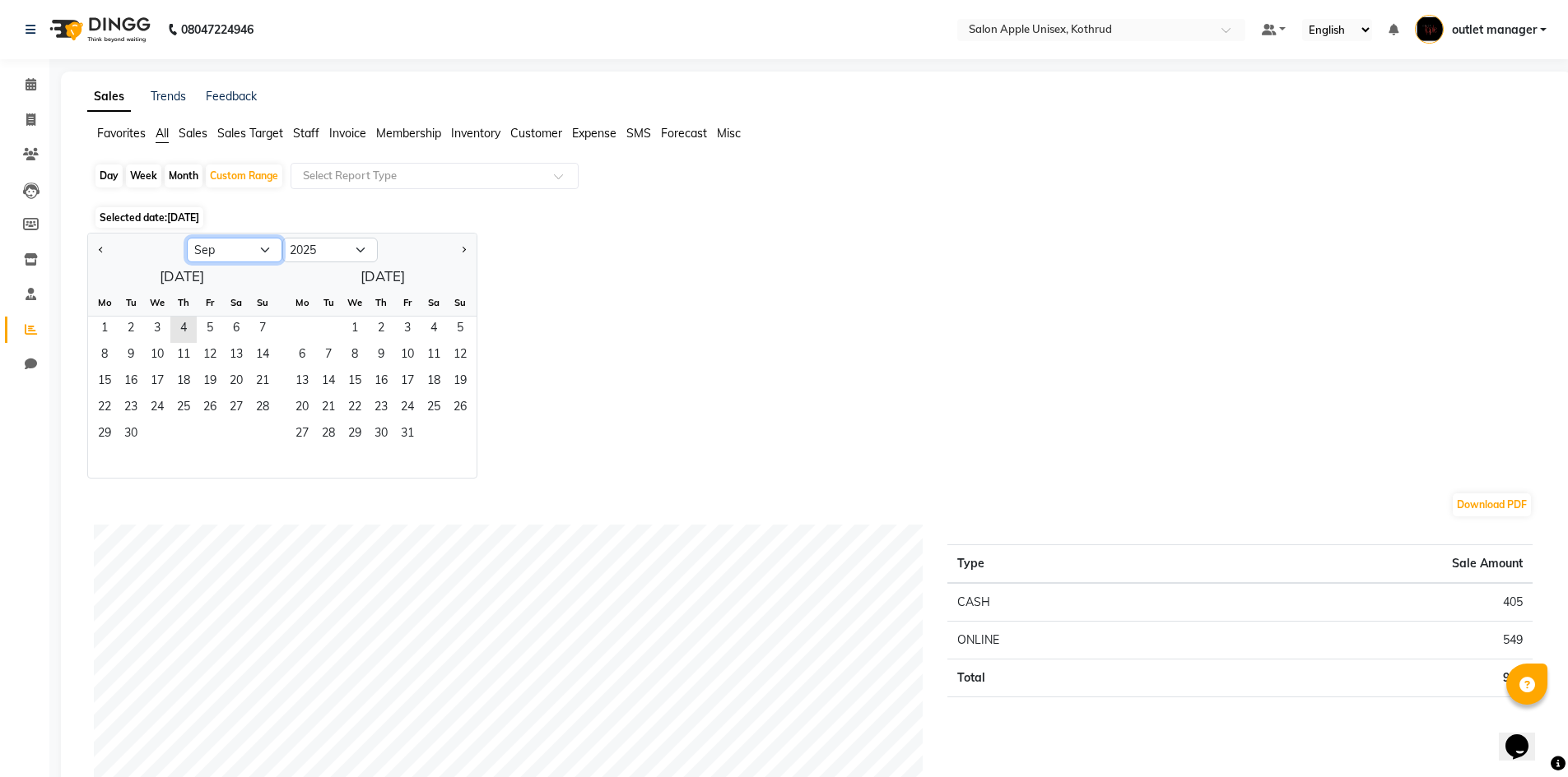
click at [263, 247] on select "Jan Feb Mar Apr May Jun [DATE] Aug Sep Oct Nov Dec" at bounding box center [234, 250] width 95 height 25
select select "8"
click at [187, 238] on select "Jan Feb Mar Apr May Jun [DATE] Aug Sep Oct Nov Dec" at bounding box center [234, 250] width 95 height 25
click at [212, 324] on span "1" at bounding box center [210, 330] width 27 height 27
click at [268, 426] on span "31" at bounding box center [263, 435] width 27 height 27
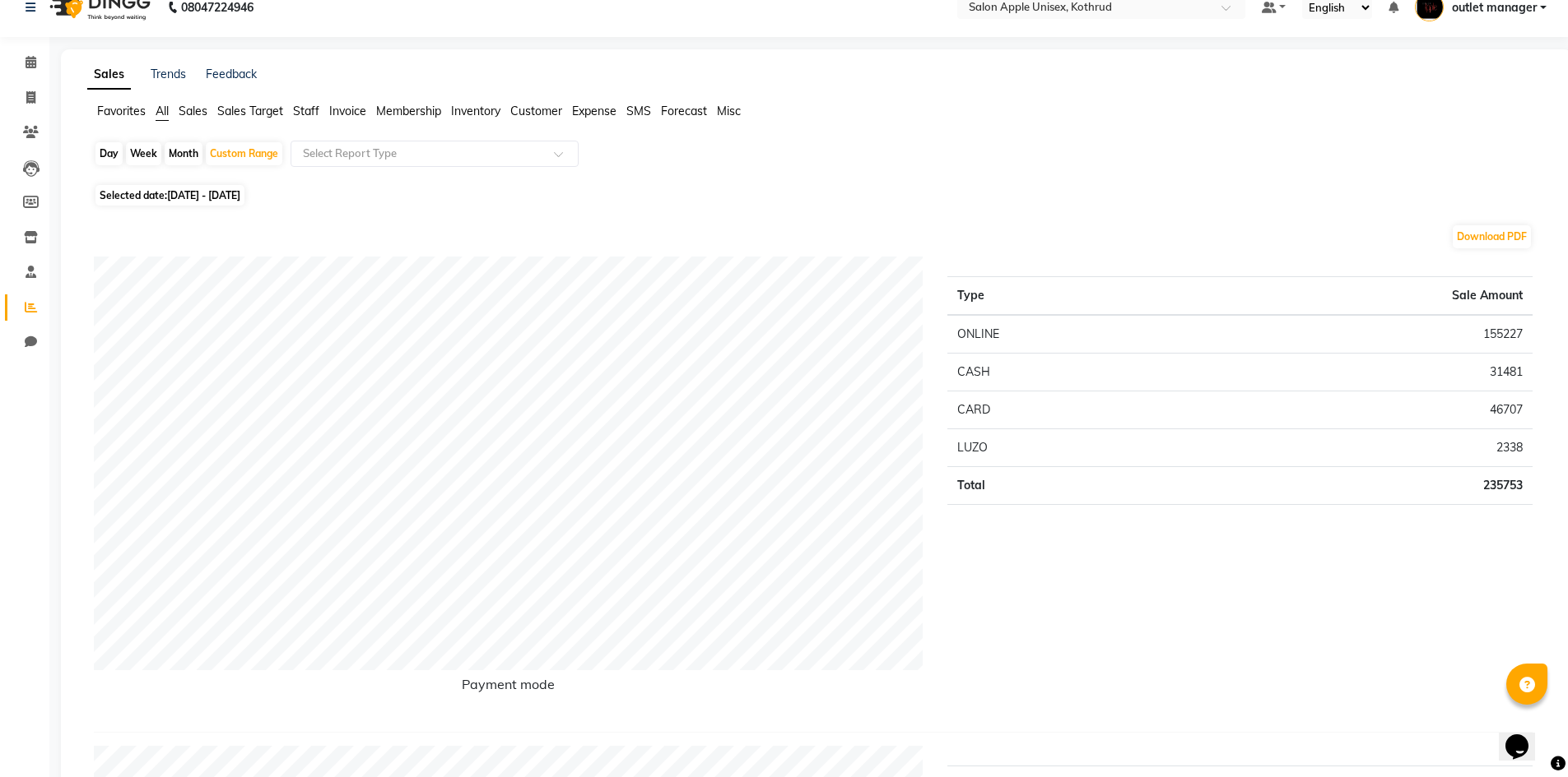
scroll to position [411, 0]
